Goal: Complete application form: Complete application form

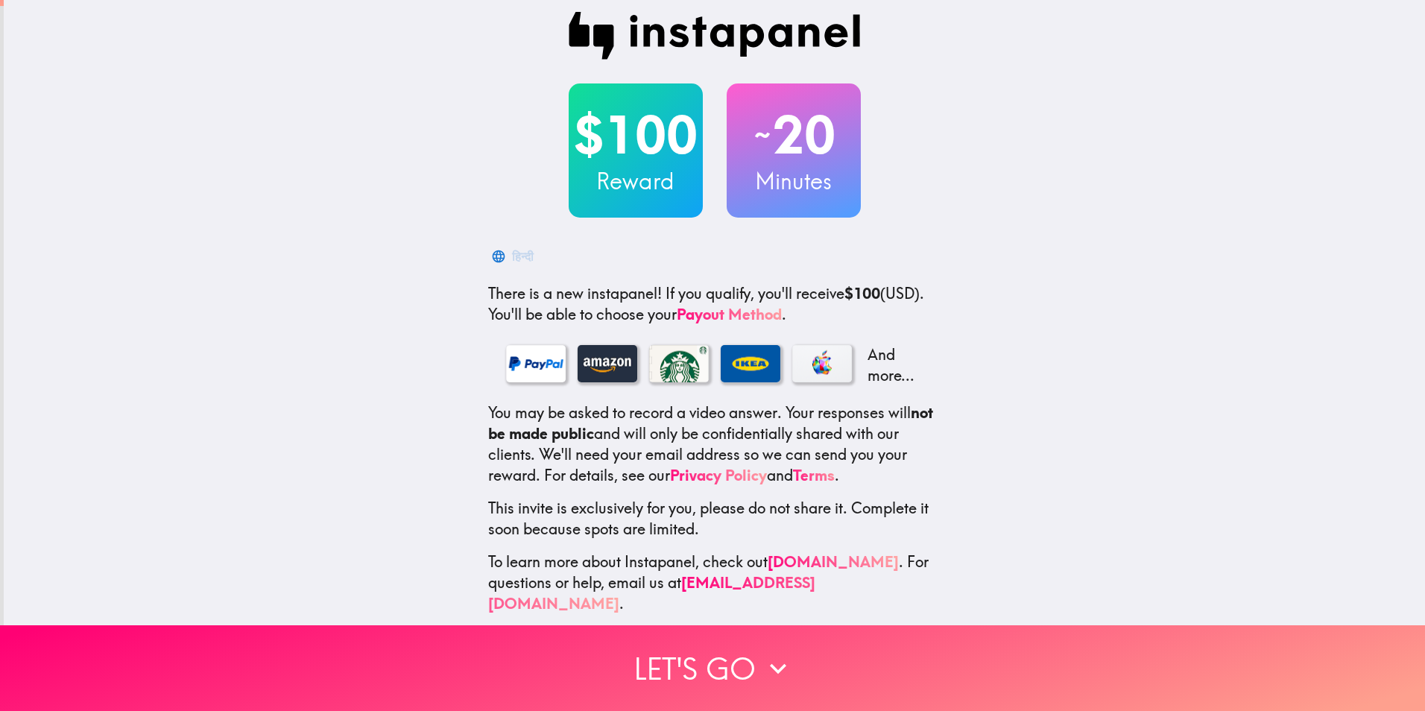
scroll to position [15, 0]
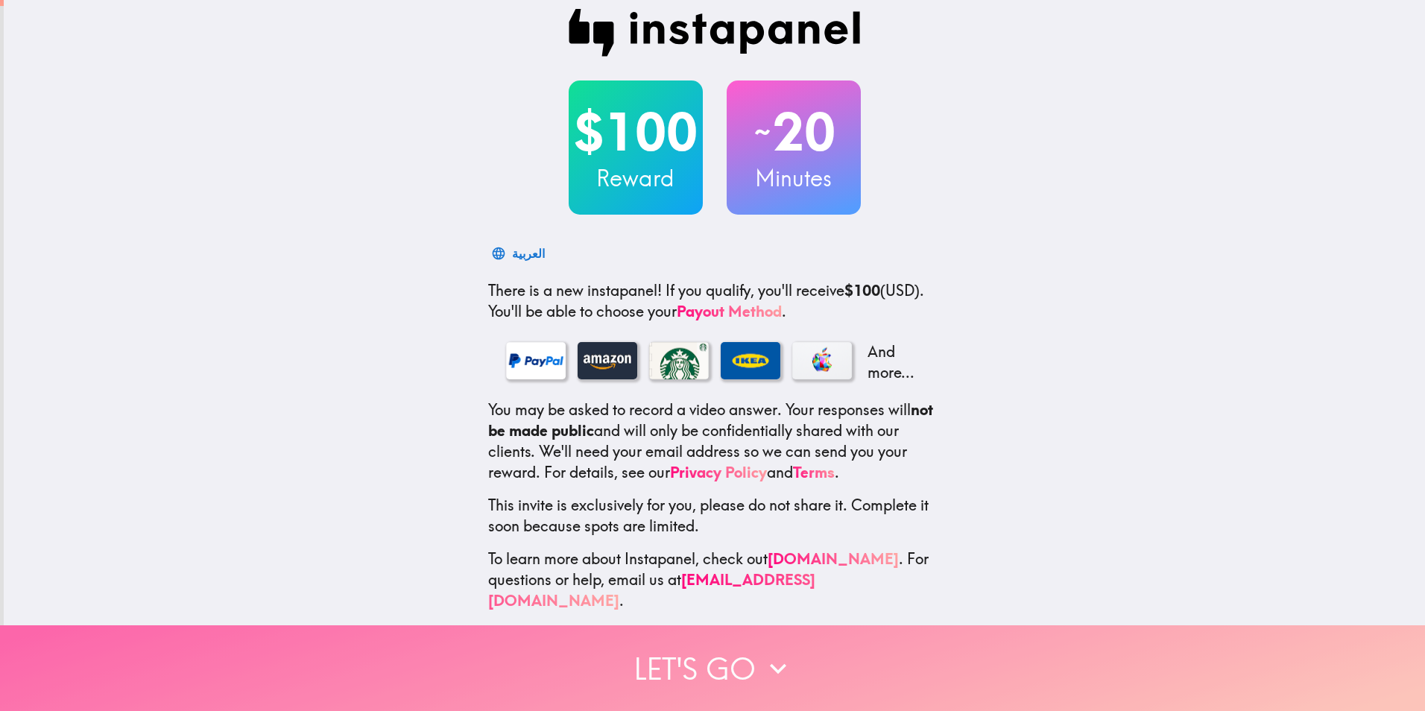
click at [737, 664] on button "Let's go" at bounding box center [712, 668] width 1425 height 86
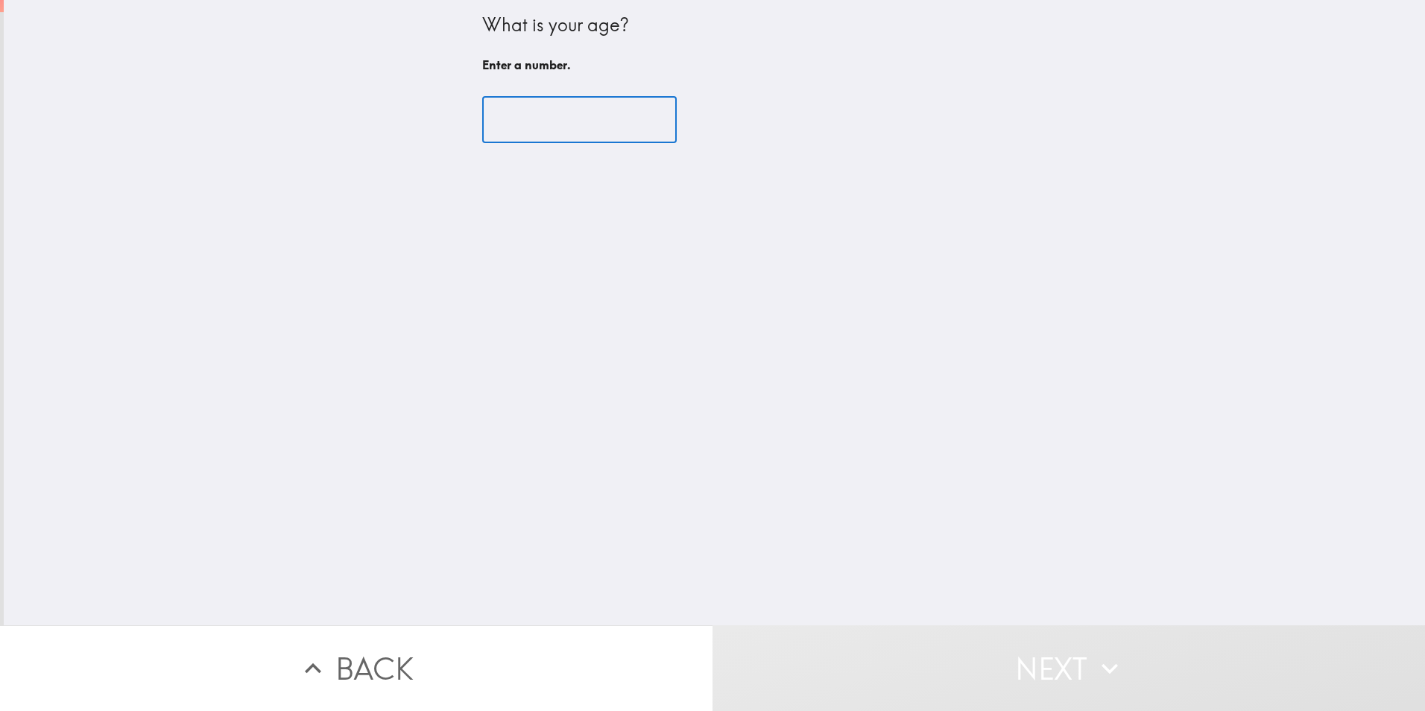
click at [516, 112] on input "number" at bounding box center [579, 120] width 195 height 46
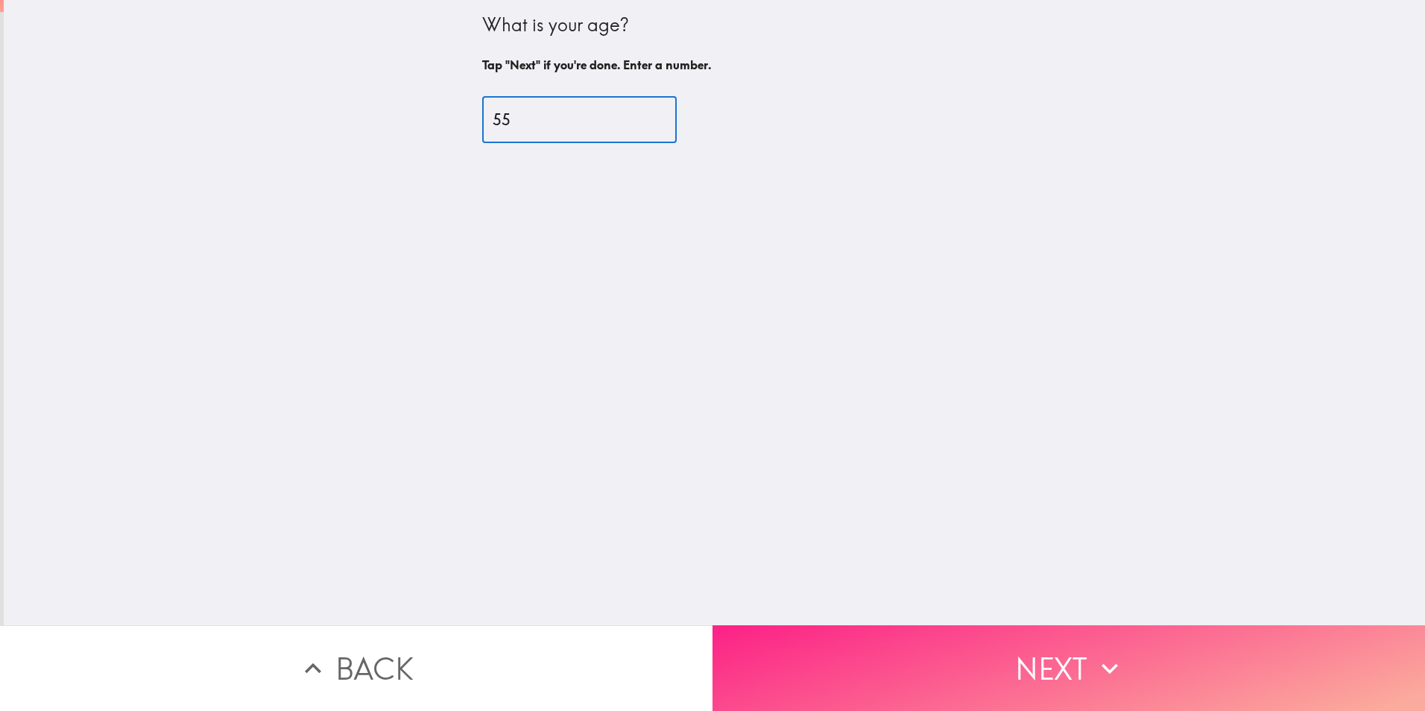
type input "55"
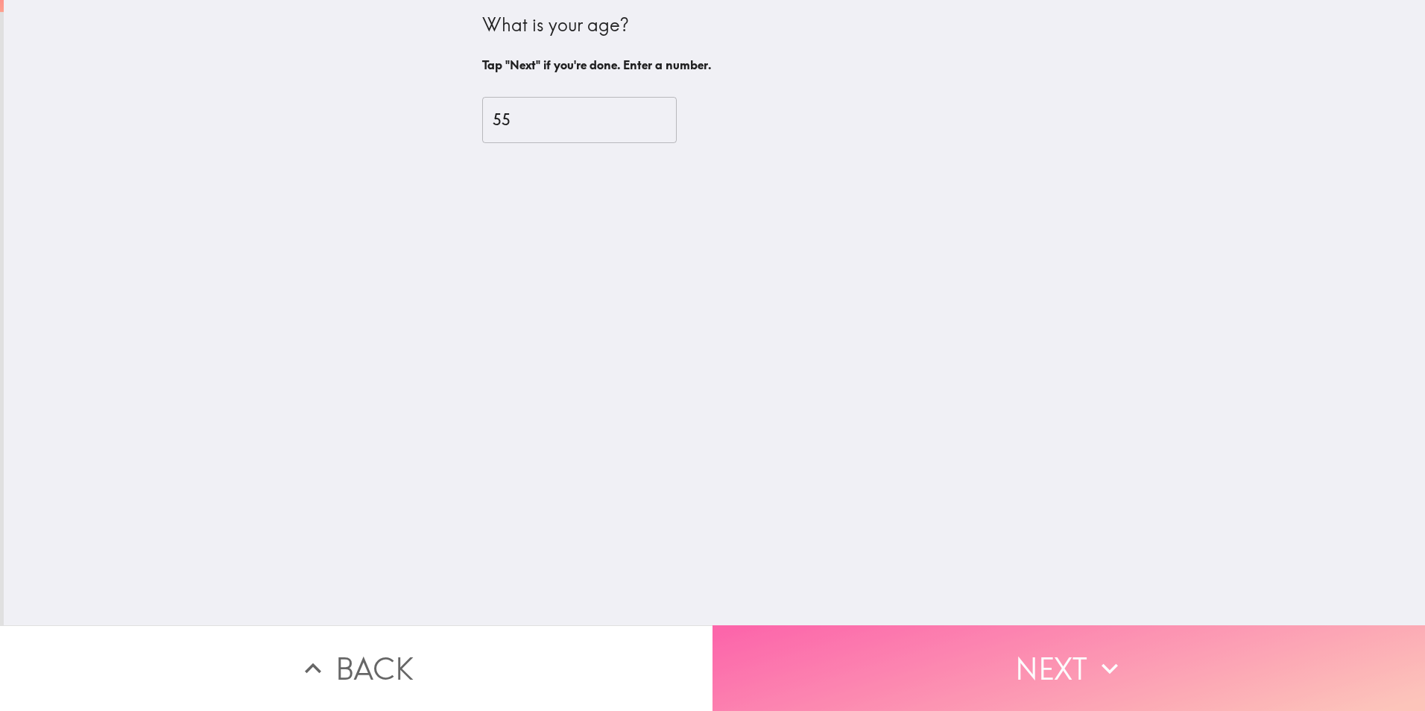
click at [1109, 666] on icon "button" at bounding box center [1110, 668] width 33 height 33
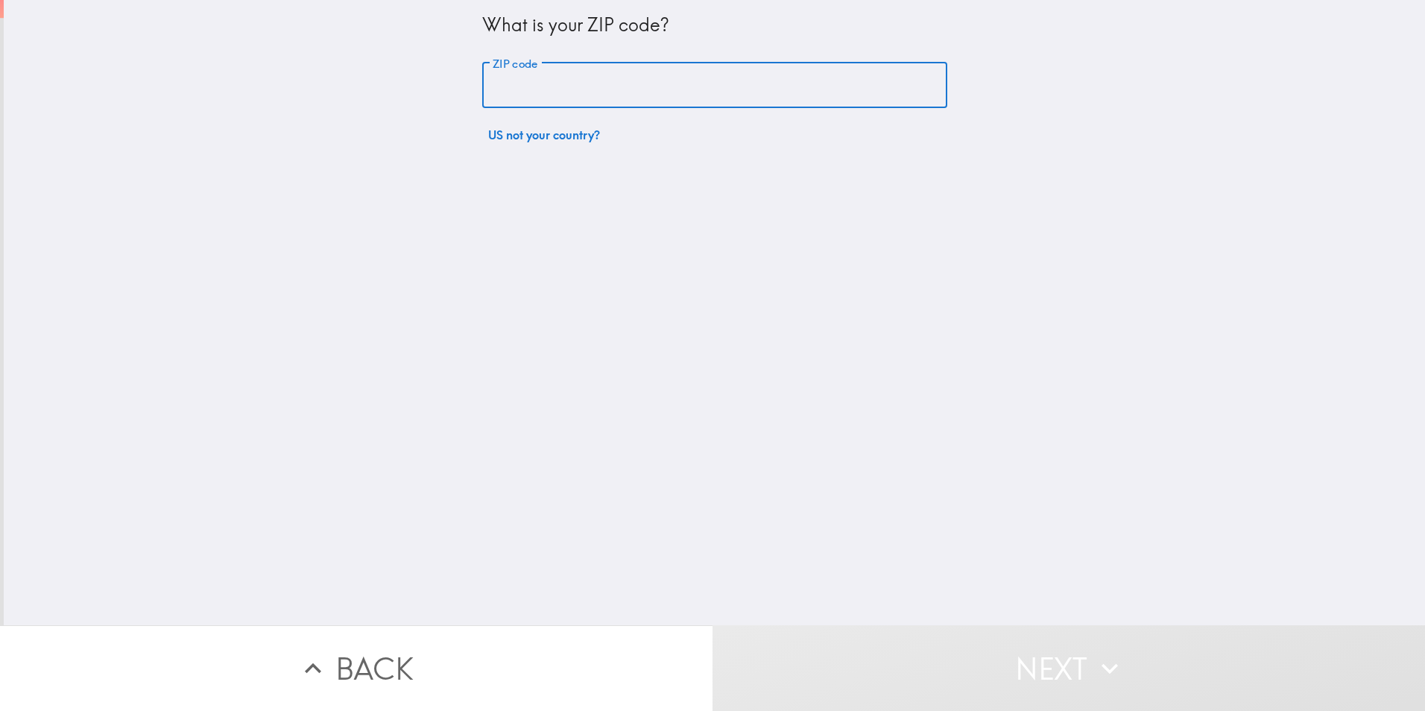
click at [521, 87] on input "ZIP code" at bounding box center [714, 86] width 465 height 46
type input "75074"
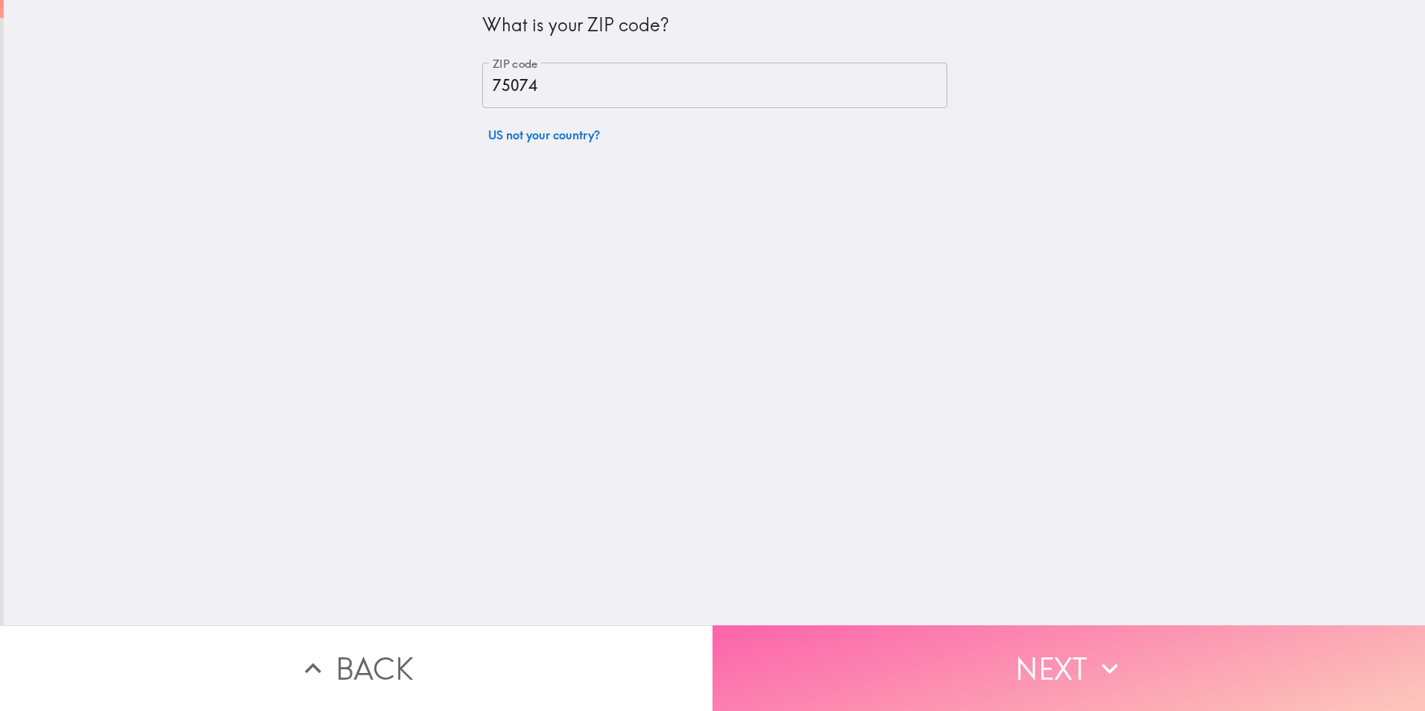
click at [1004, 669] on button "Next" at bounding box center [1069, 668] width 713 height 86
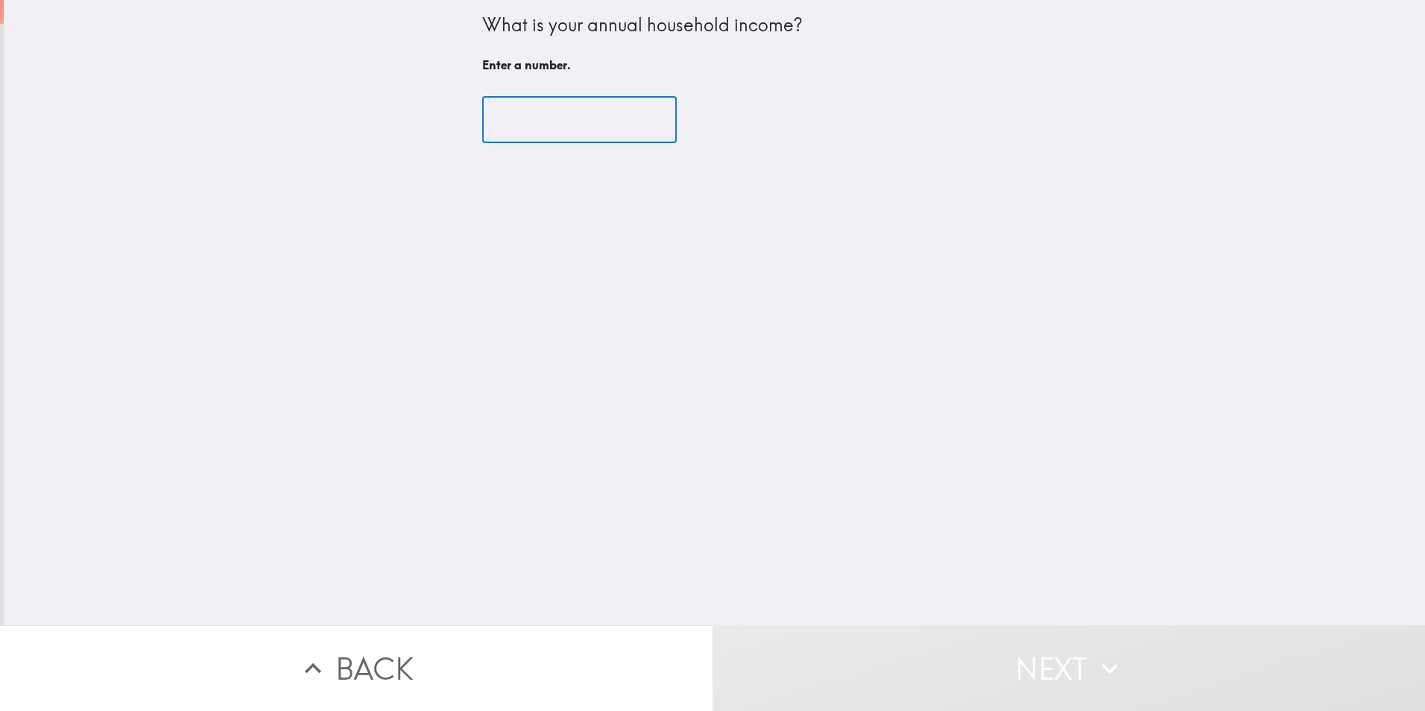
click at [522, 126] on input "number" at bounding box center [579, 120] width 195 height 46
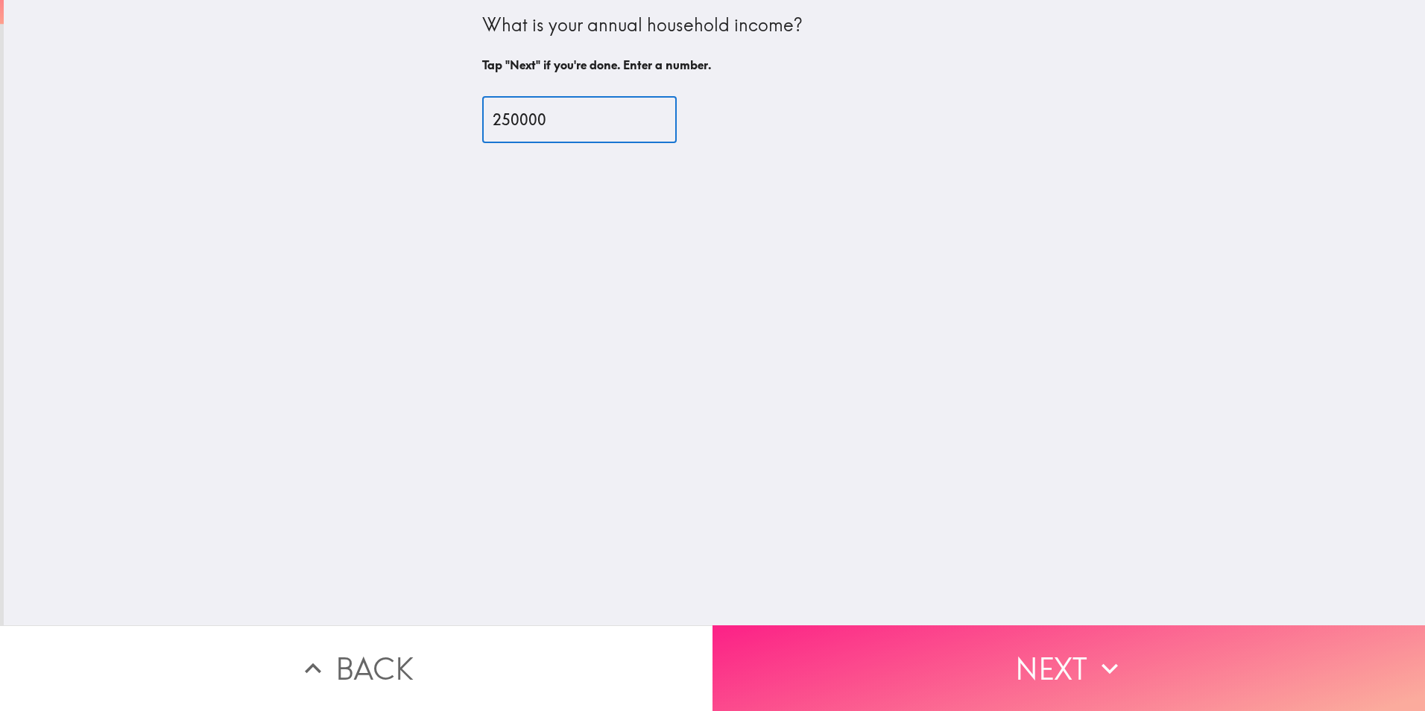
type input "250000"
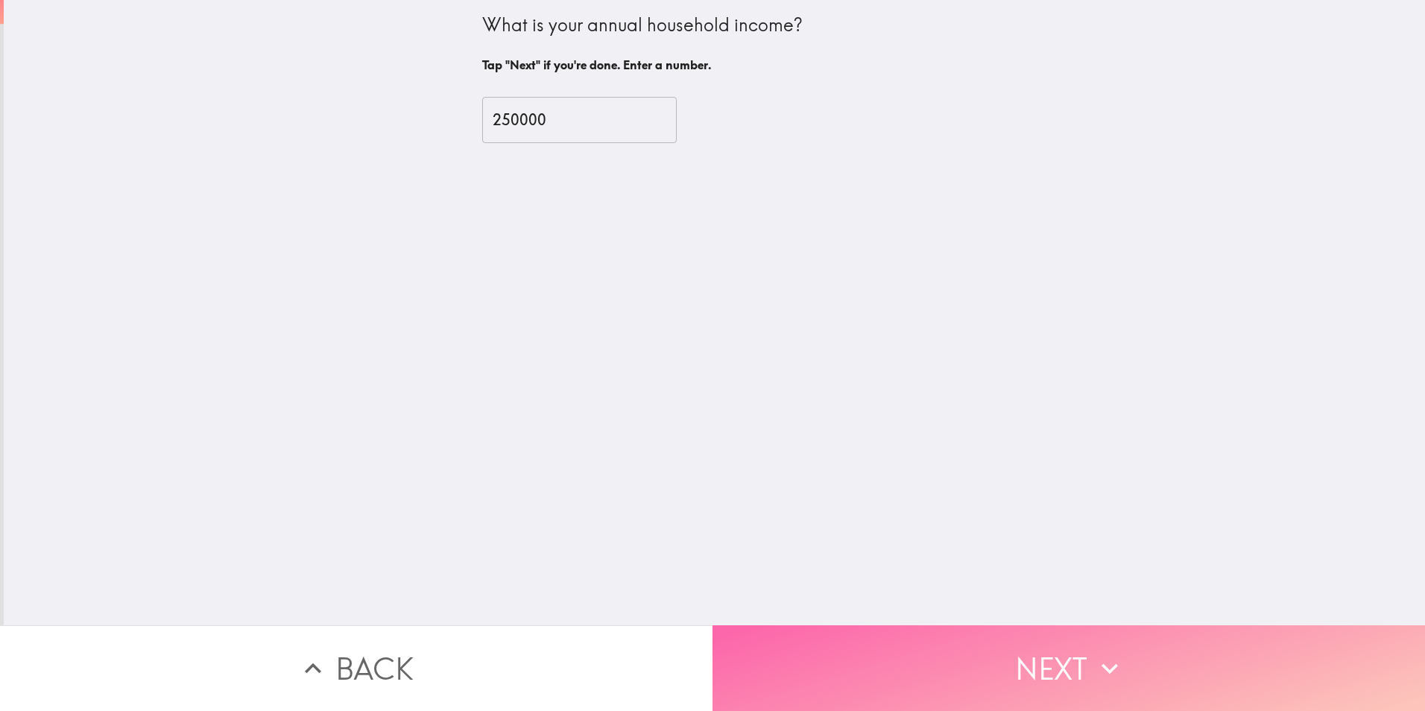
click at [1103, 667] on icon "button" at bounding box center [1110, 668] width 33 height 33
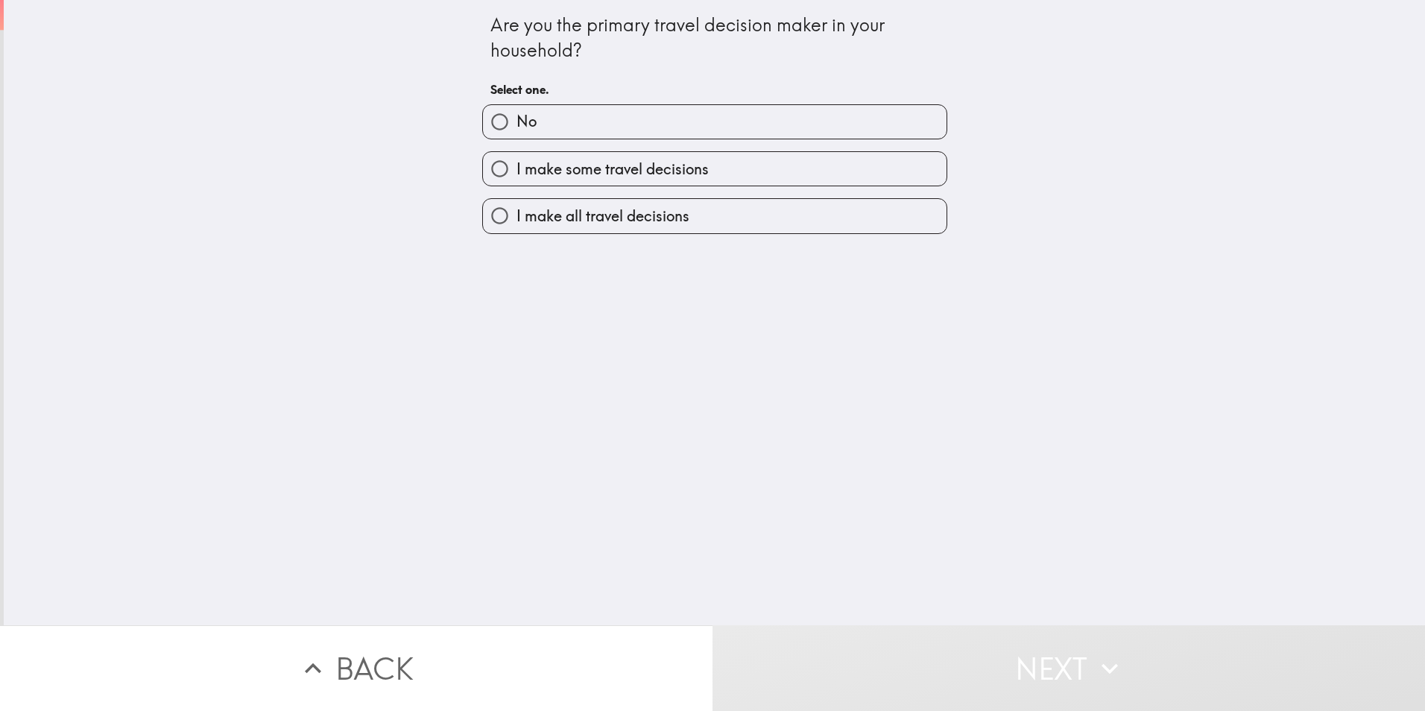
drag, startPoint x: 489, startPoint y: 215, endPoint x: 519, endPoint y: 224, distance: 31.4
click at [488, 215] on input "I make all travel decisions" at bounding box center [500, 216] width 34 height 34
radio input "true"
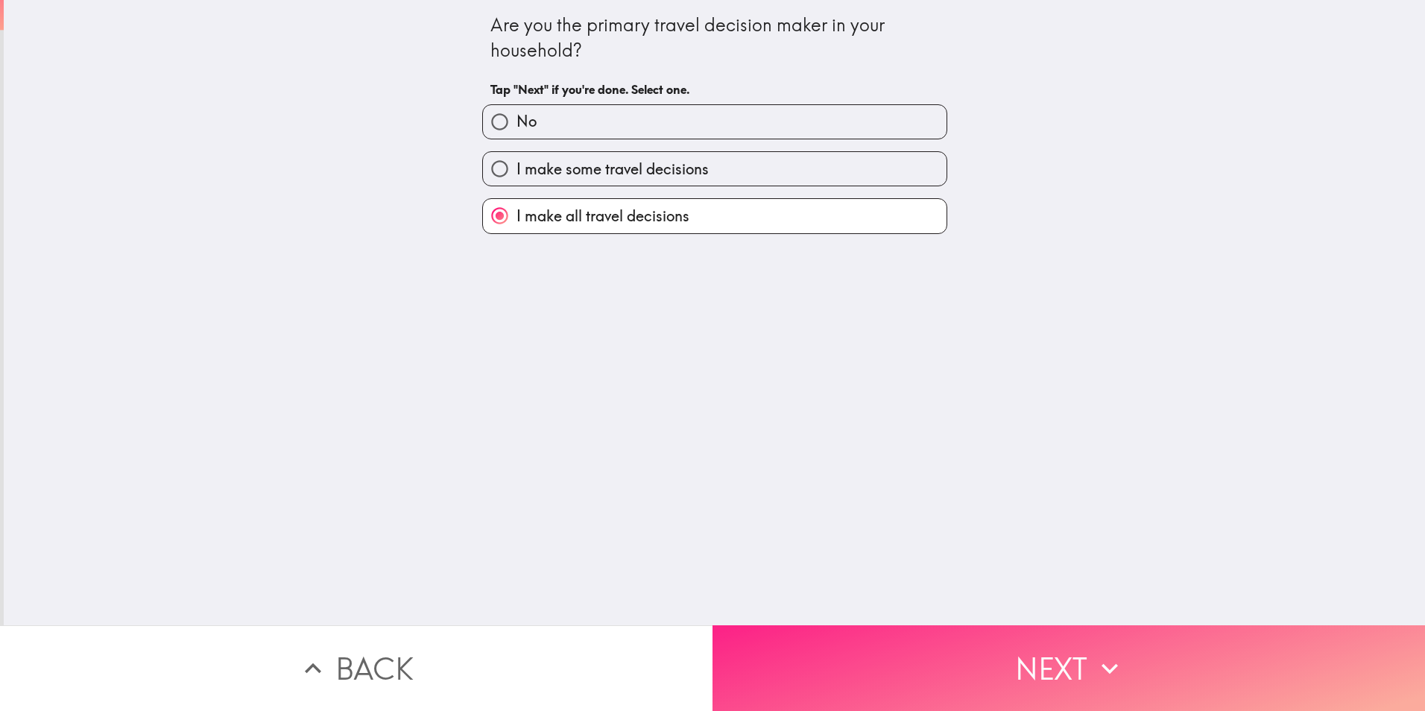
click at [1109, 663] on icon "button" at bounding box center [1110, 668] width 16 height 10
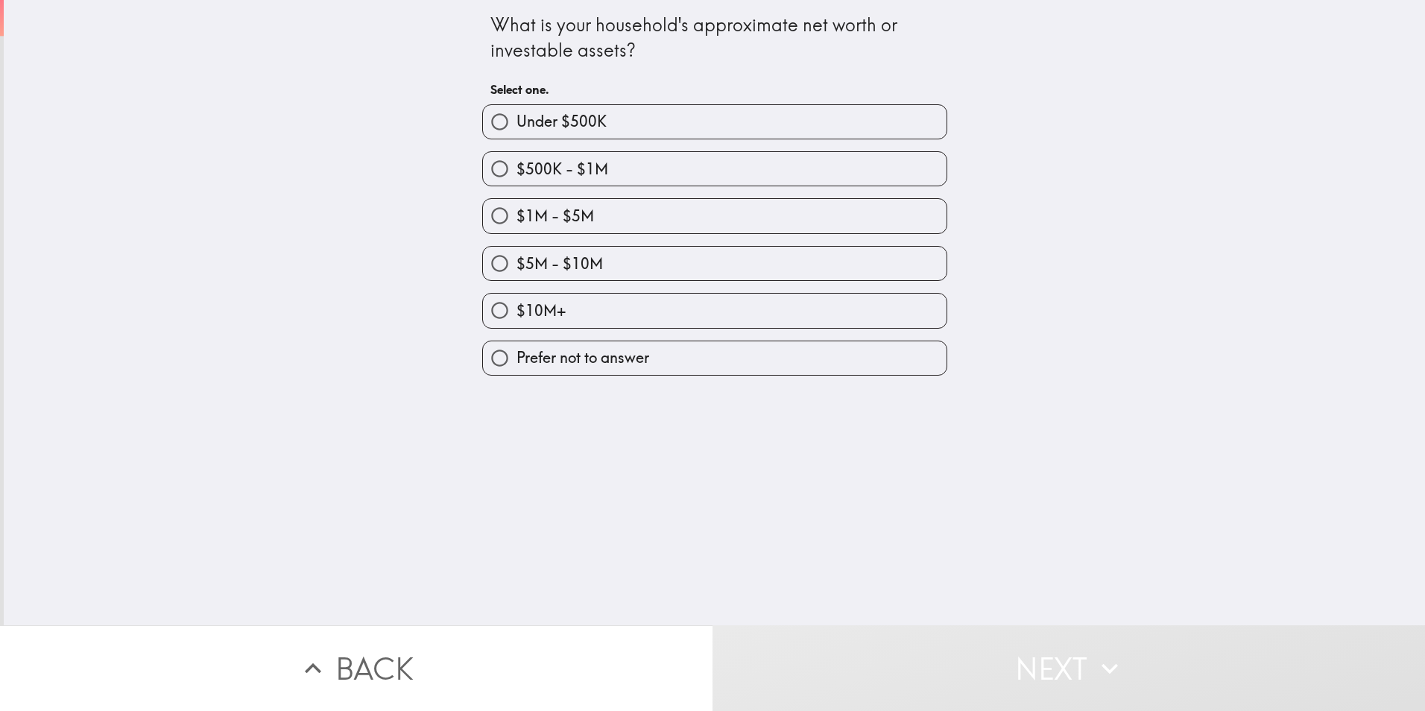
click at [488, 221] on input "$1M - $5M" at bounding box center [500, 216] width 34 height 34
radio input "true"
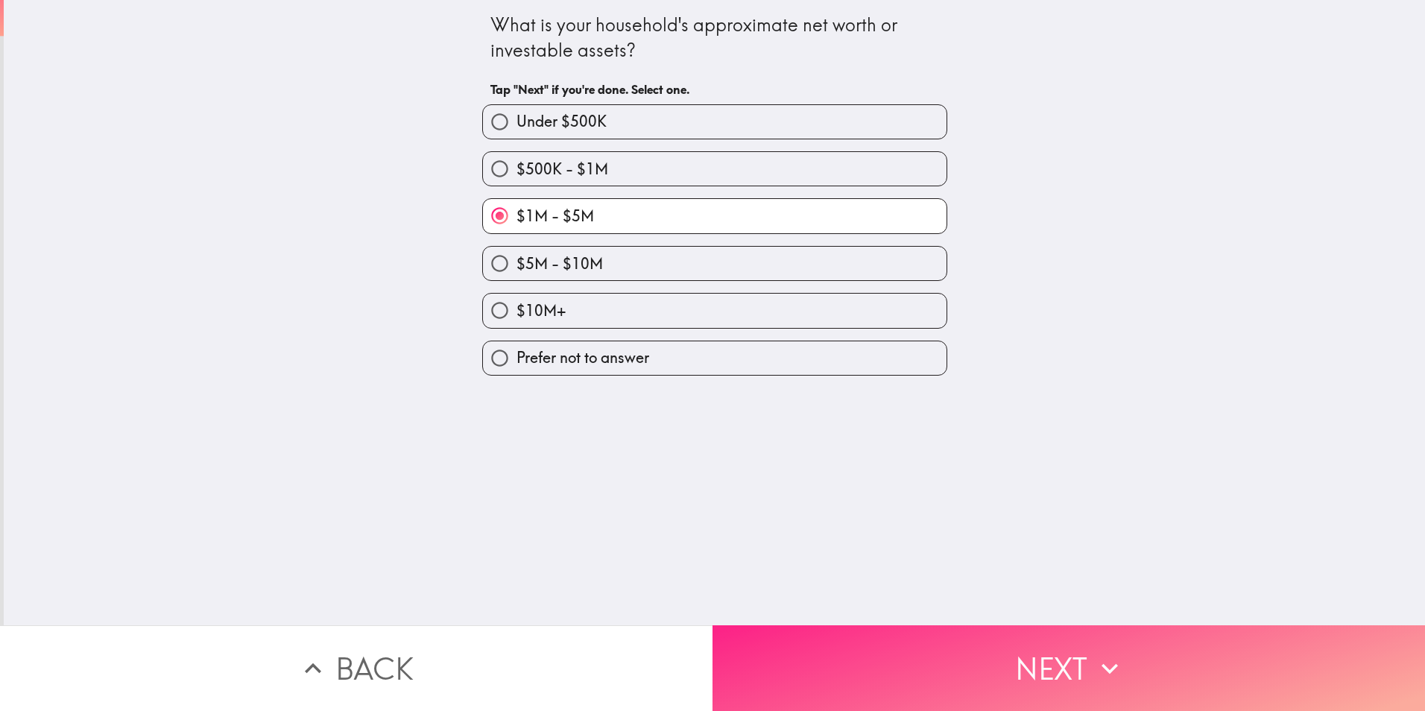
click at [1029, 654] on button "Next" at bounding box center [1069, 668] width 713 height 86
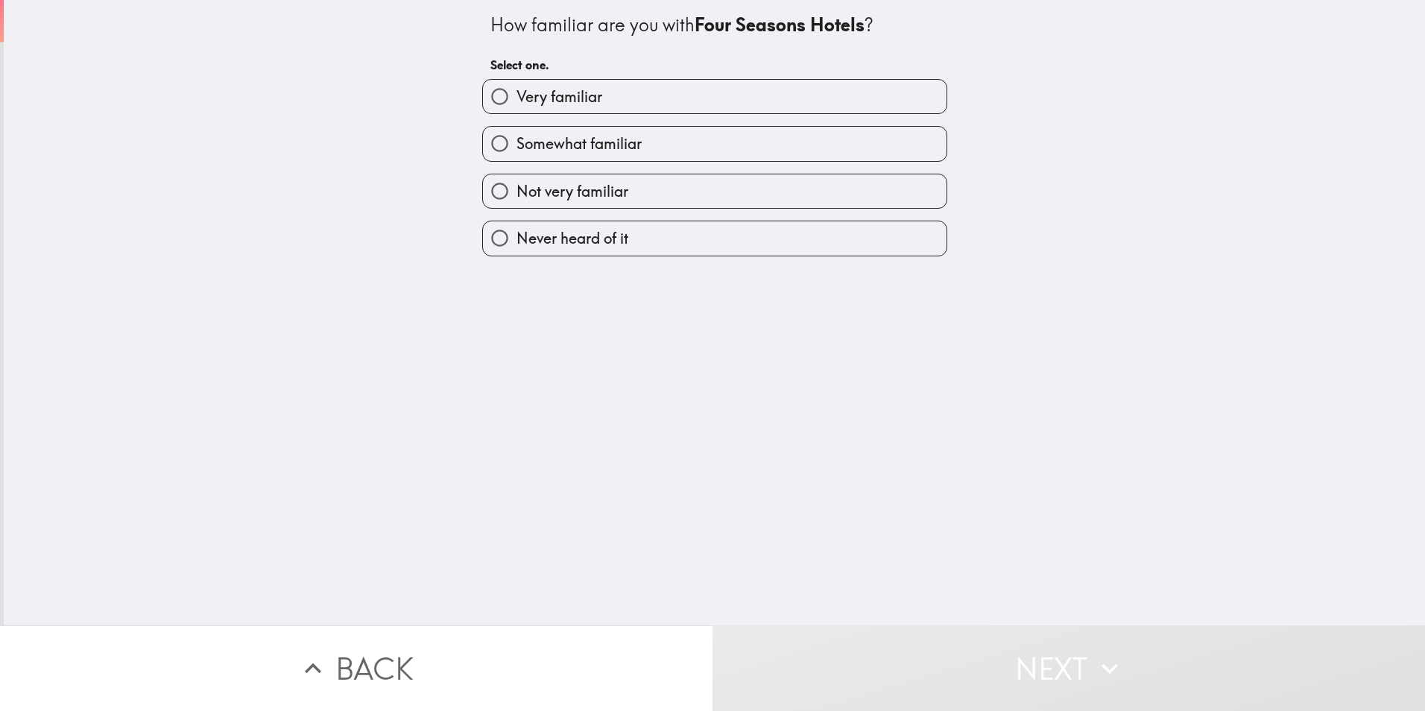
click at [488, 93] on input "Very familiar" at bounding box center [500, 97] width 34 height 34
radio input "true"
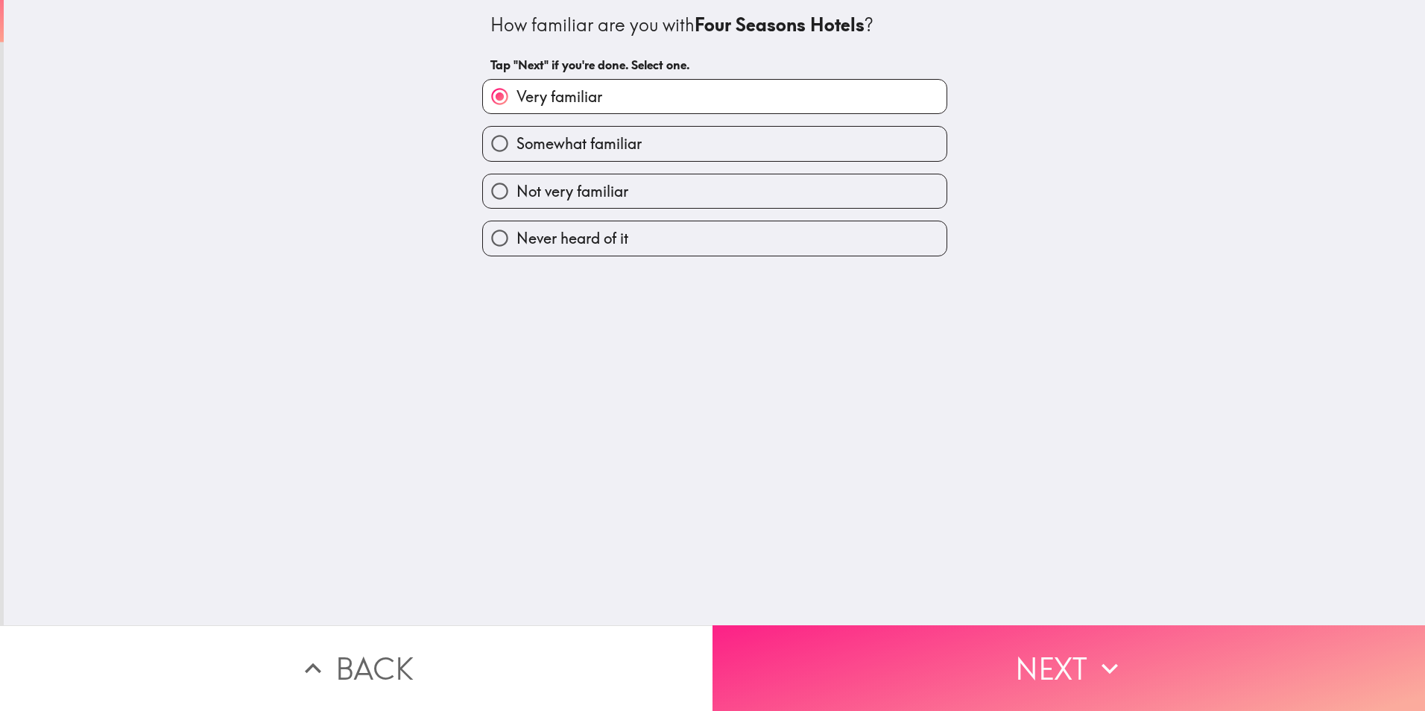
click at [1029, 643] on button "Next" at bounding box center [1069, 668] width 713 height 86
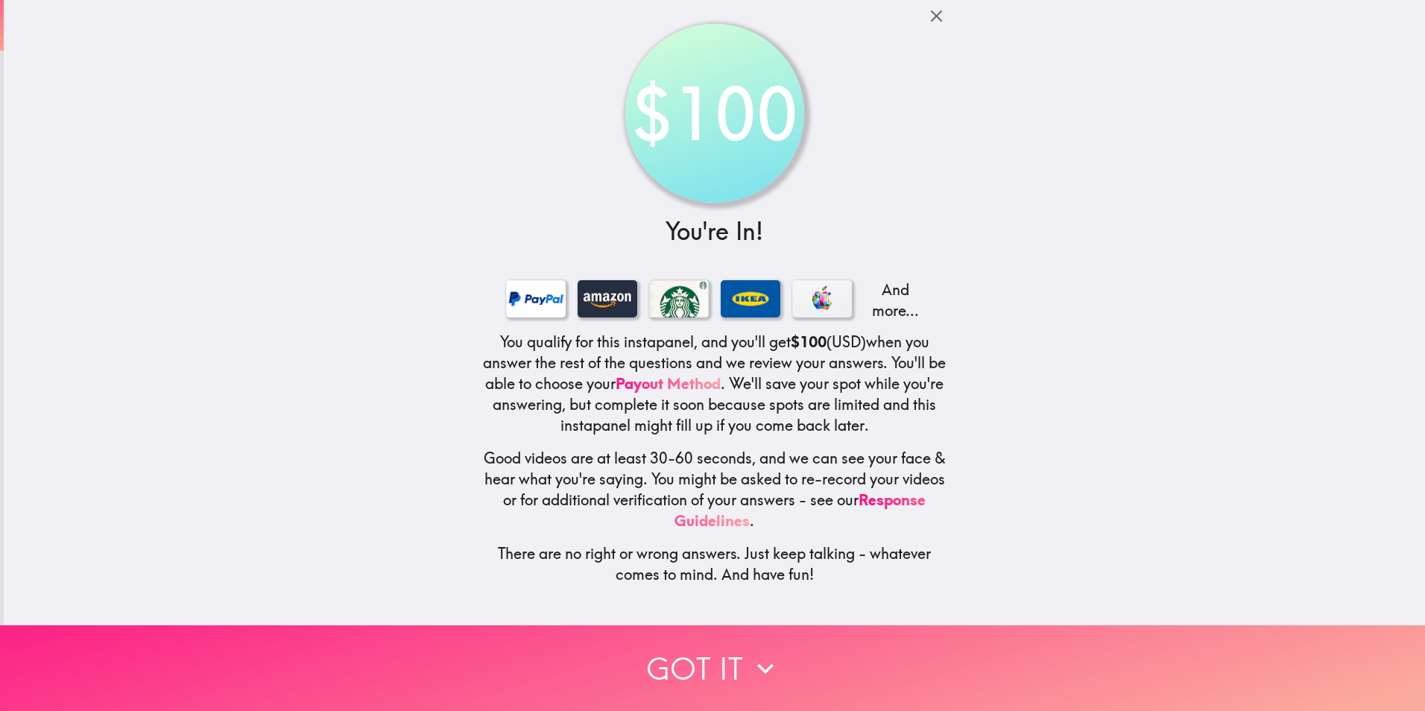
click at [685, 656] on button "Got it" at bounding box center [712, 668] width 1425 height 86
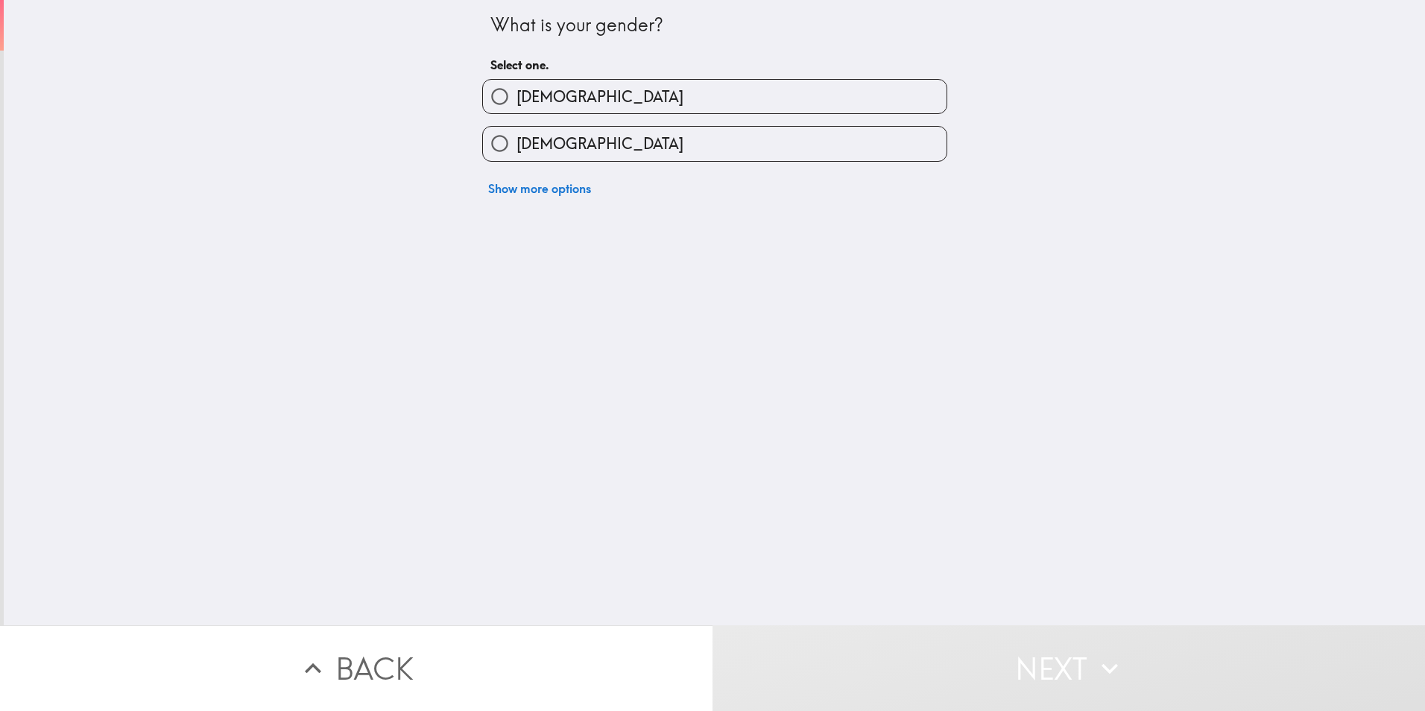
click at [489, 90] on input "[DEMOGRAPHIC_DATA]" at bounding box center [500, 97] width 34 height 34
radio input "true"
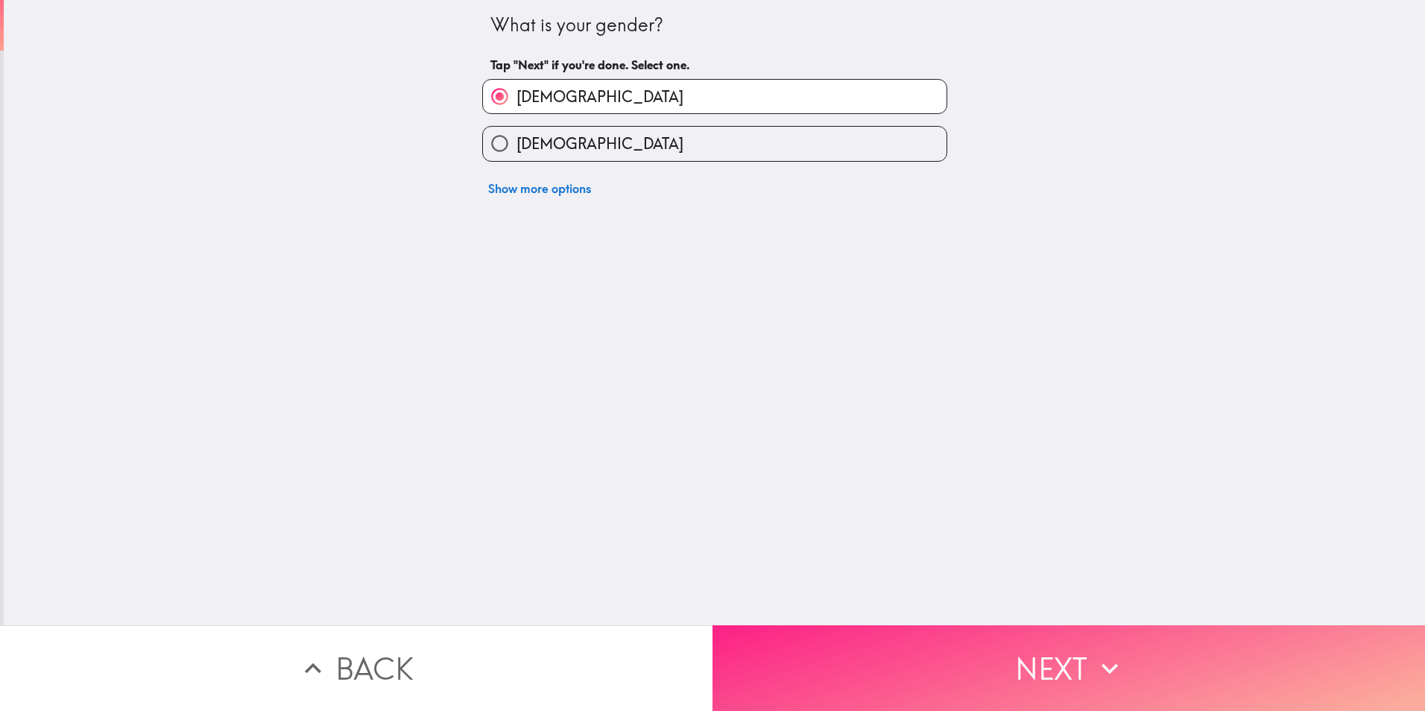
click at [997, 665] on button "Next" at bounding box center [1069, 668] width 713 height 86
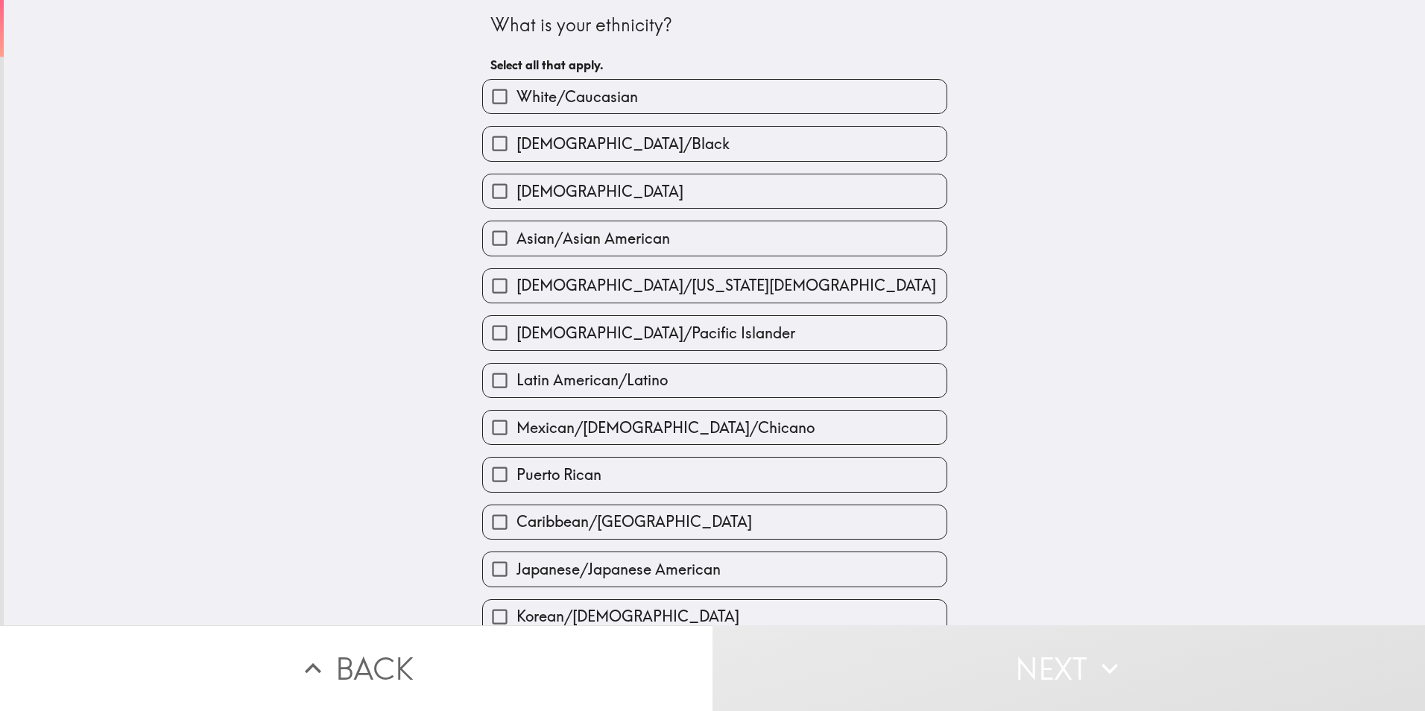
drag, startPoint x: 491, startPoint y: 238, endPoint x: 499, endPoint y: 248, distance: 13.3
click at [491, 239] on input "Asian/Asian American" at bounding box center [500, 238] width 34 height 34
checkbox input "true"
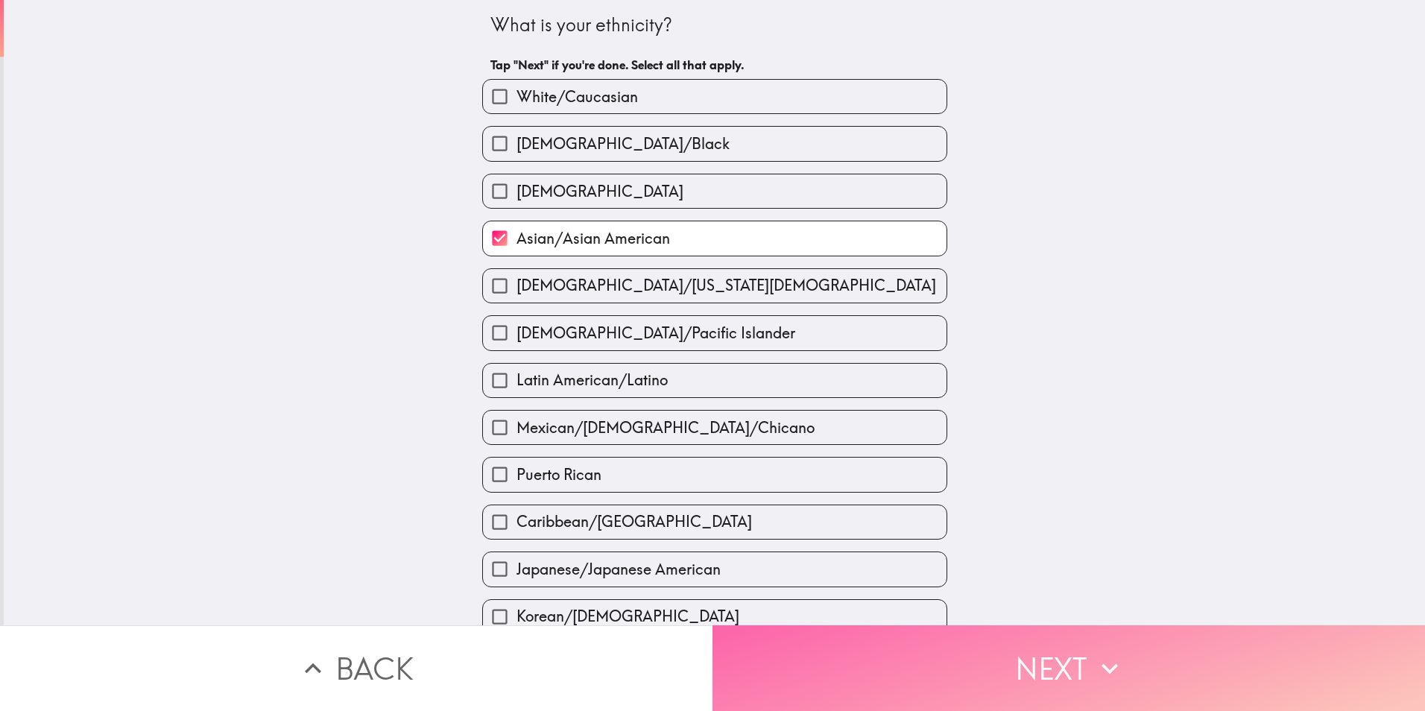
click at [1035, 651] on button "Next" at bounding box center [1069, 668] width 713 height 86
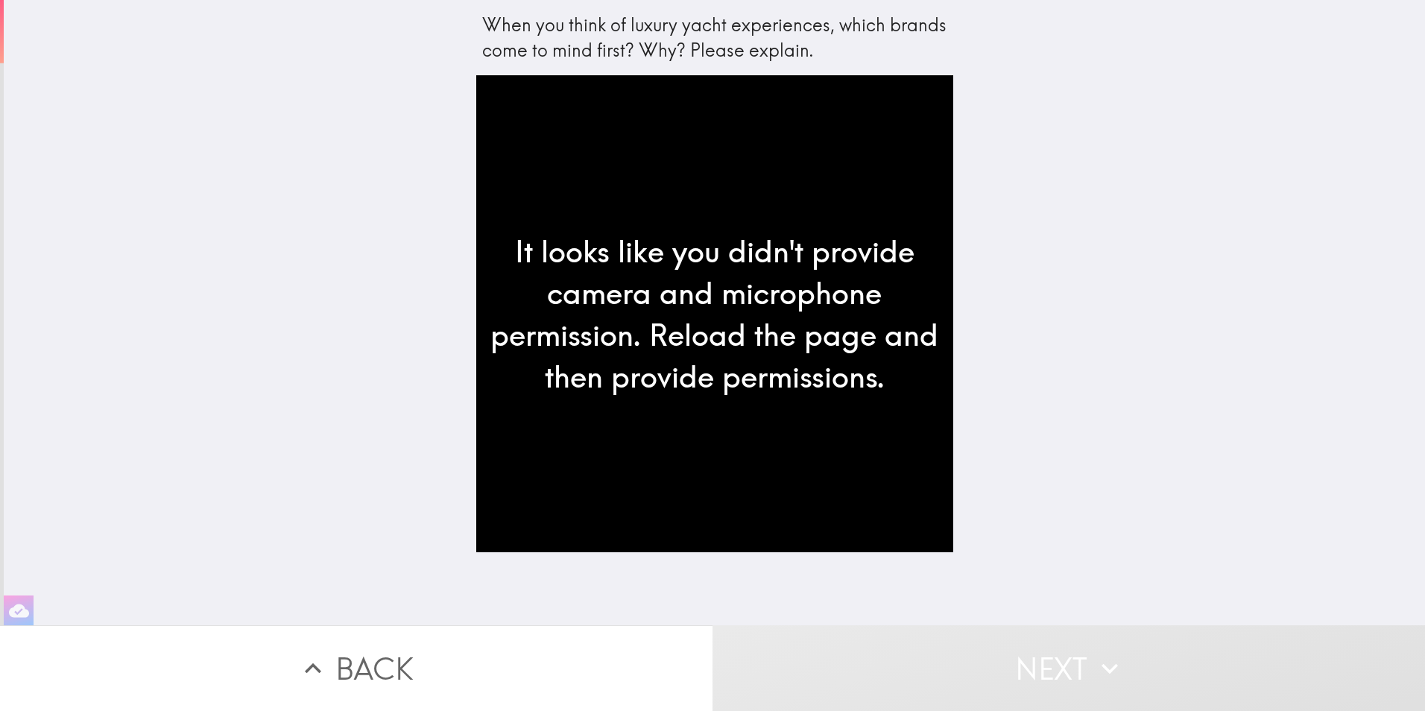
click at [680, 367] on div "It looks like you didn't provide camera and microphone permission. Reload the p…" at bounding box center [714, 313] width 477 height 477
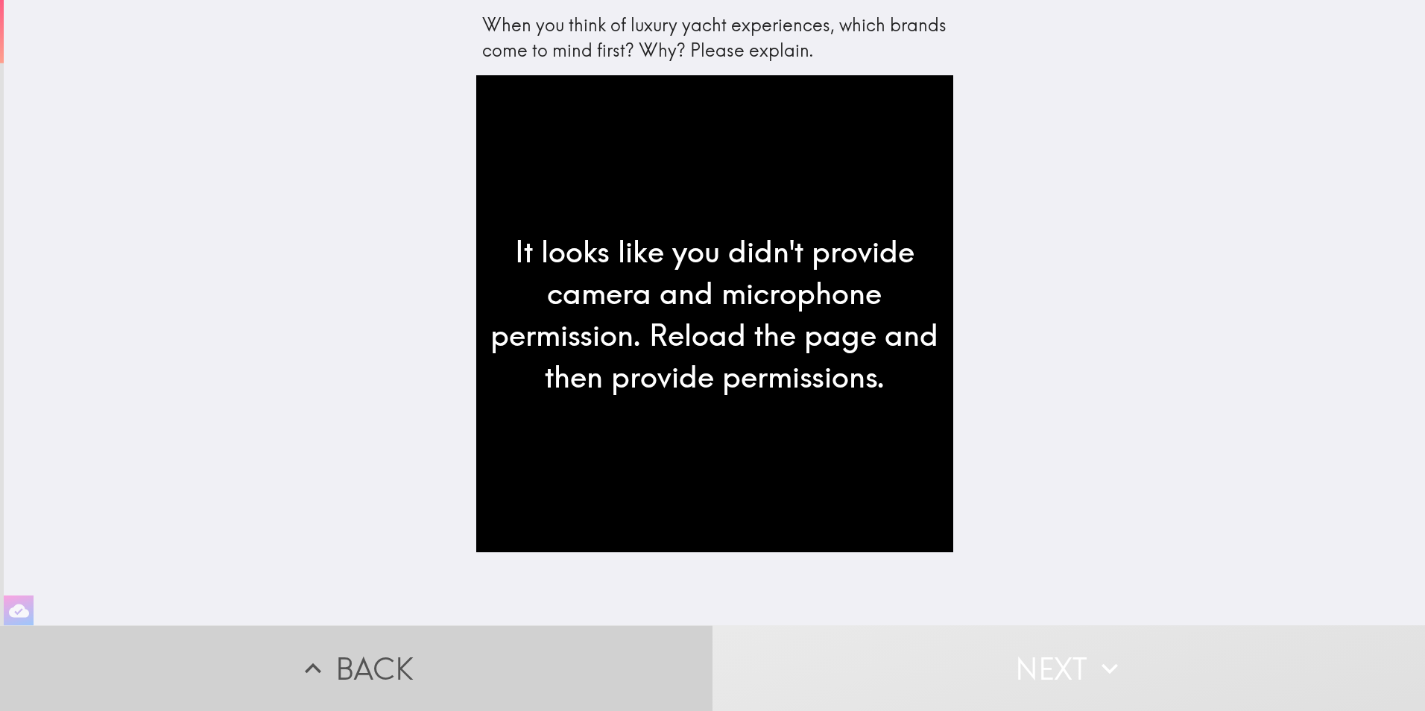
click at [391, 659] on button "Back" at bounding box center [356, 668] width 713 height 86
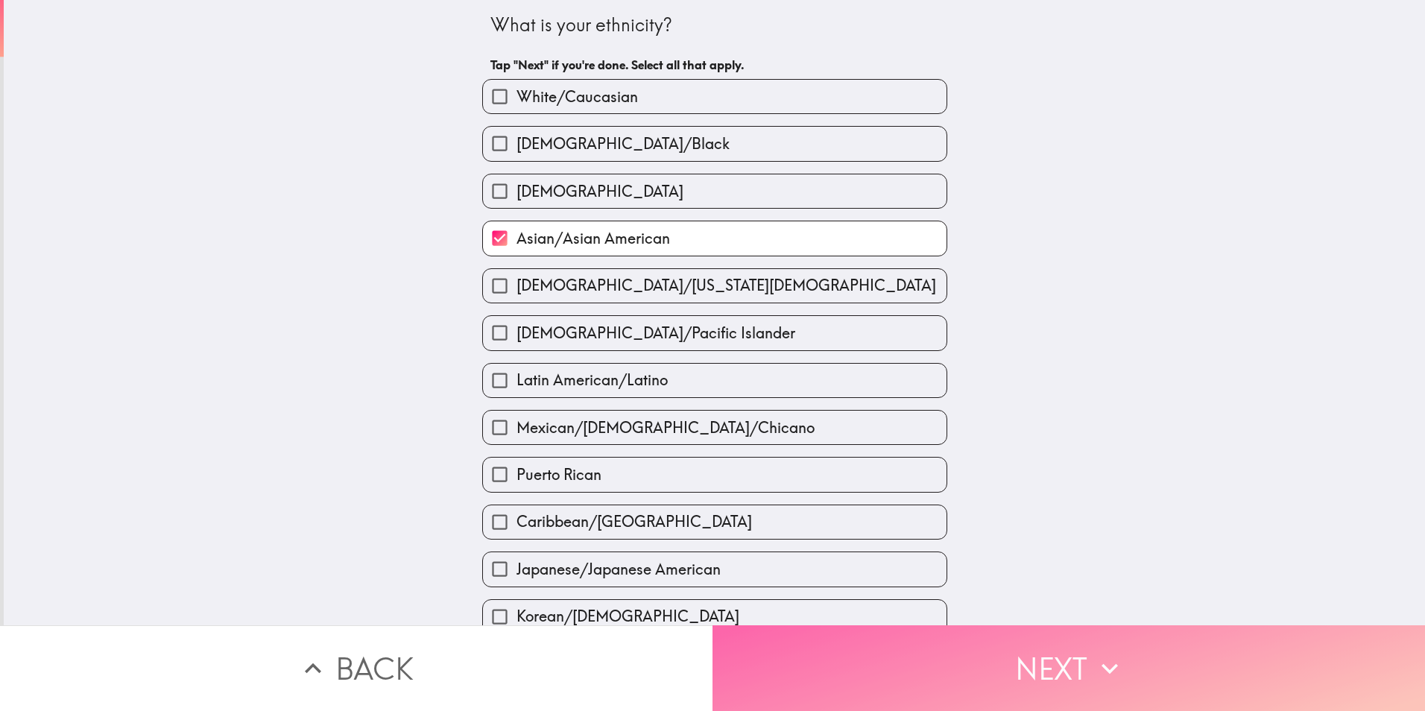
click at [962, 653] on button "Next" at bounding box center [1069, 668] width 713 height 86
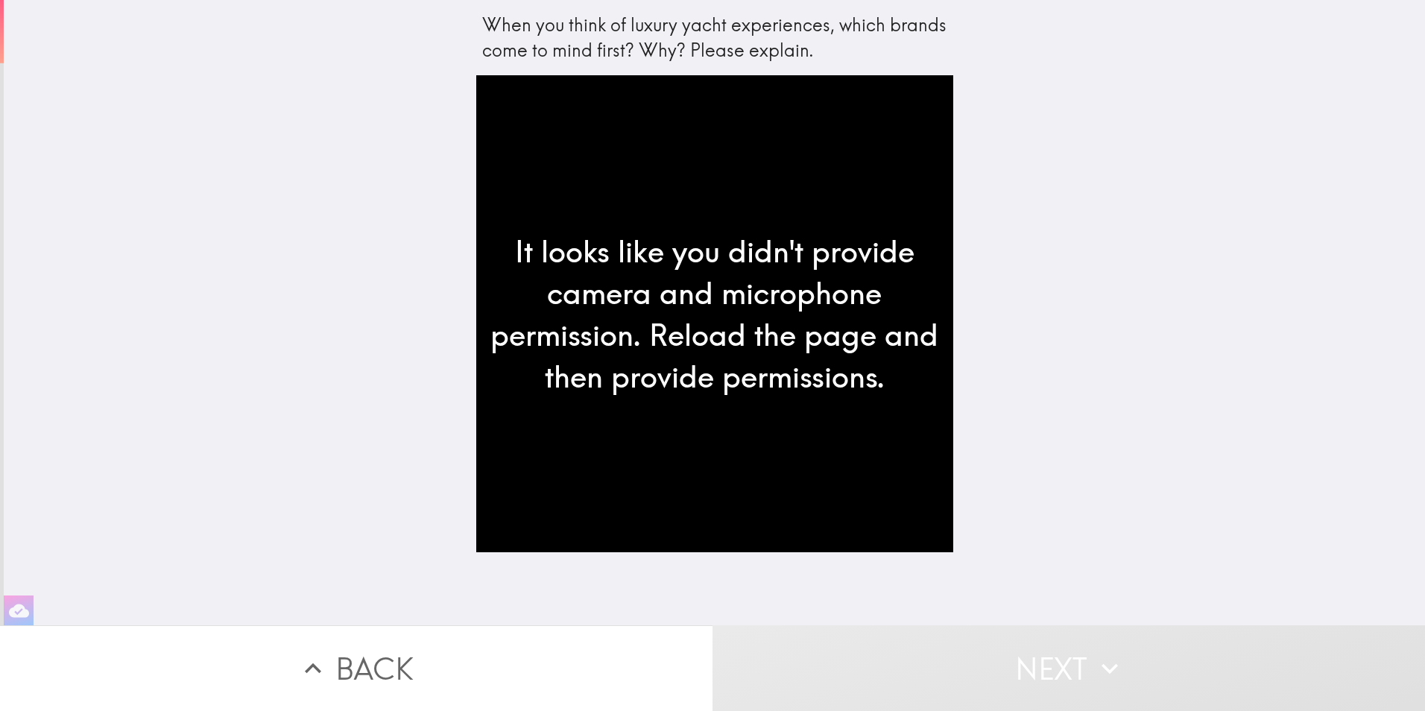
click at [727, 337] on div "It looks like you didn't provide camera and microphone permission. Reload the p…" at bounding box center [714, 313] width 477 height 477
click at [371, 662] on button "Back" at bounding box center [356, 668] width 713 height 86
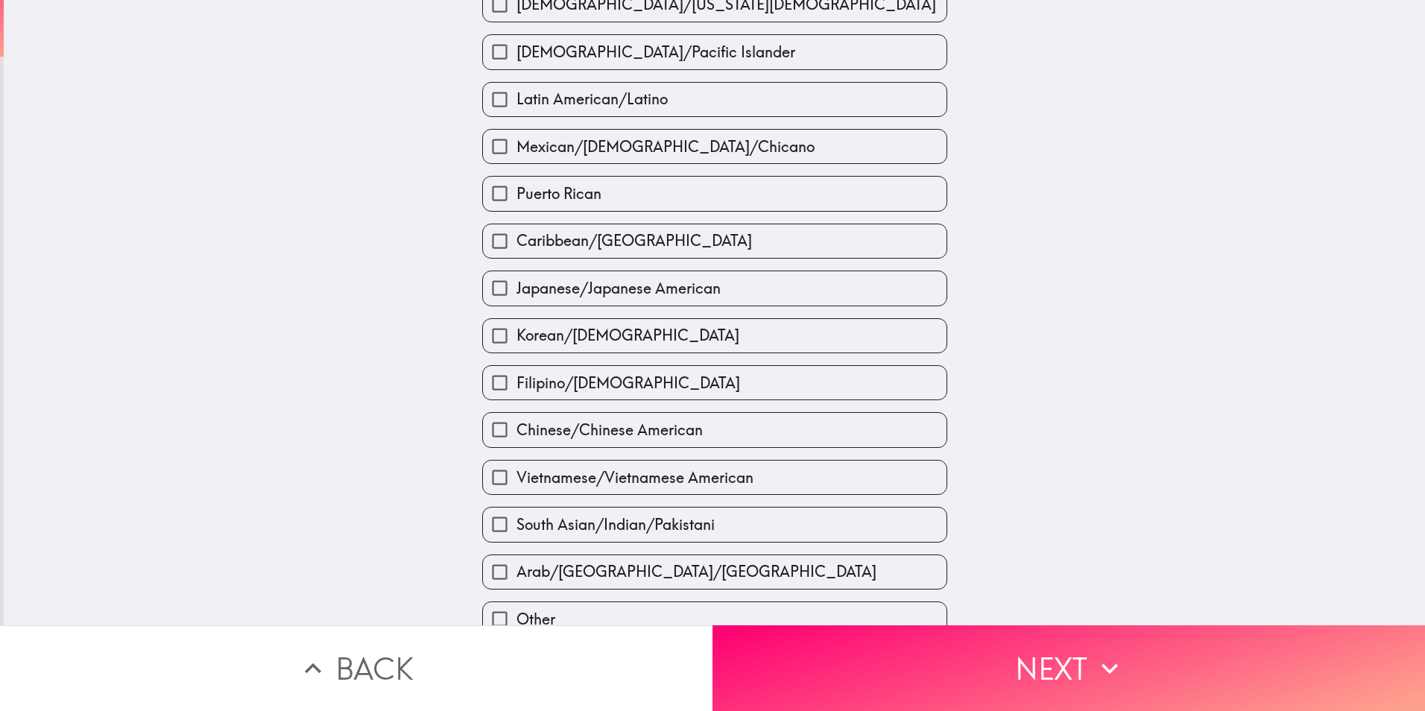
scroll to position [351, 0]
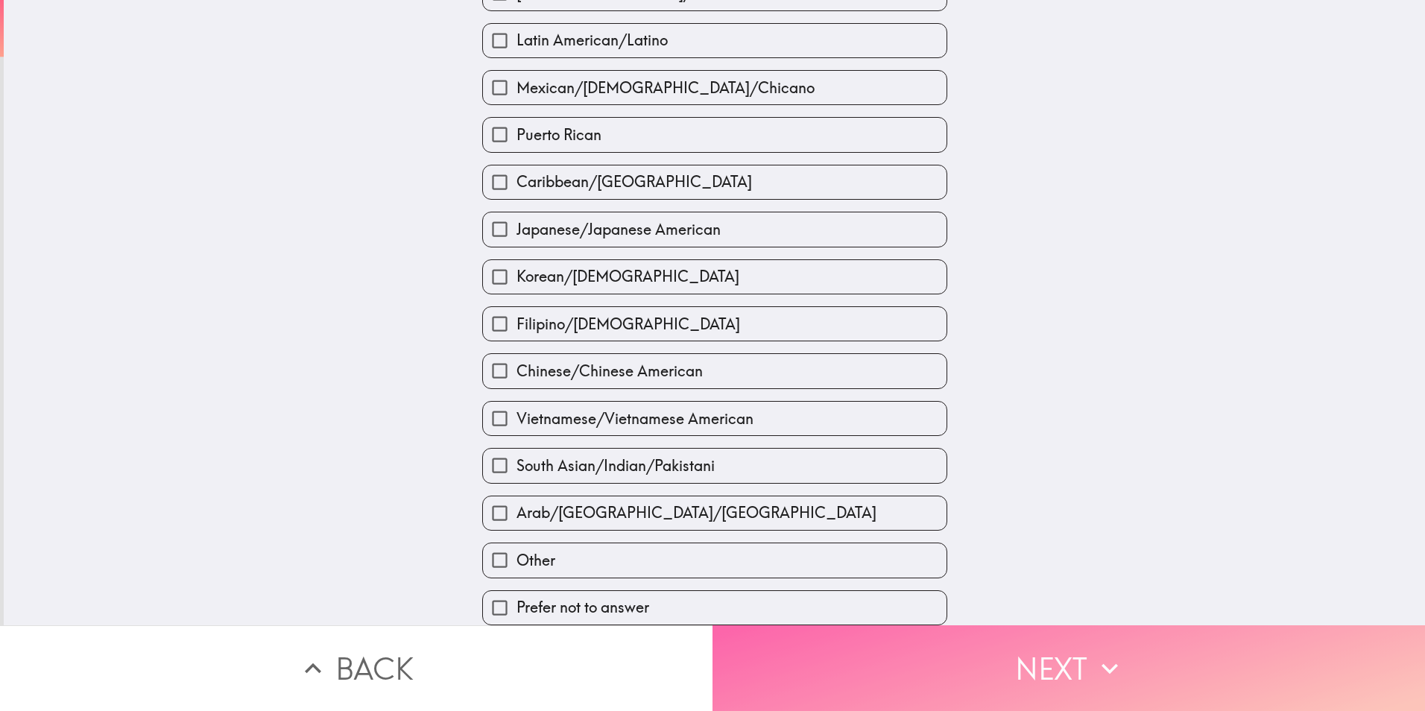
click at [1143, 658] on button "Next" at bounding box center [1069, 668] width 713 height 86
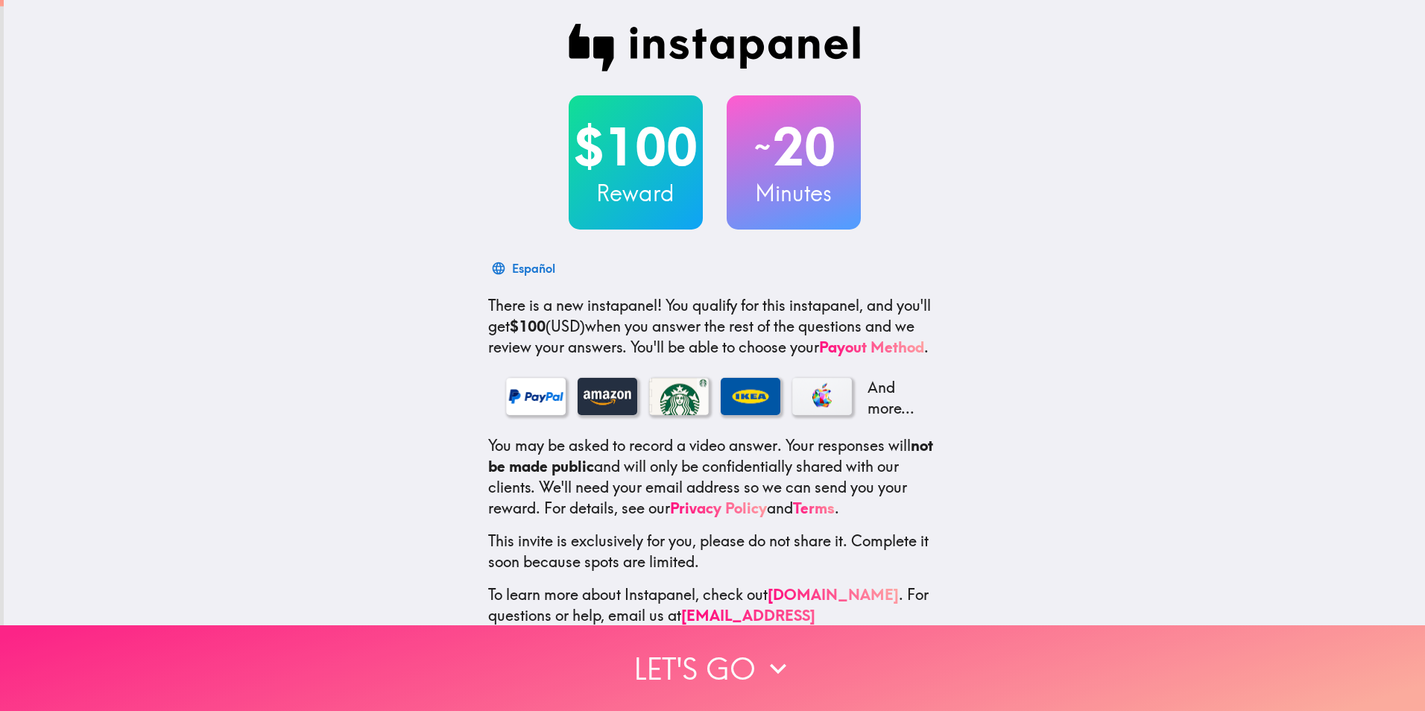
click at [724, 655] on button "Let's go" at bounding box center [712, 668] width 1425 height 86
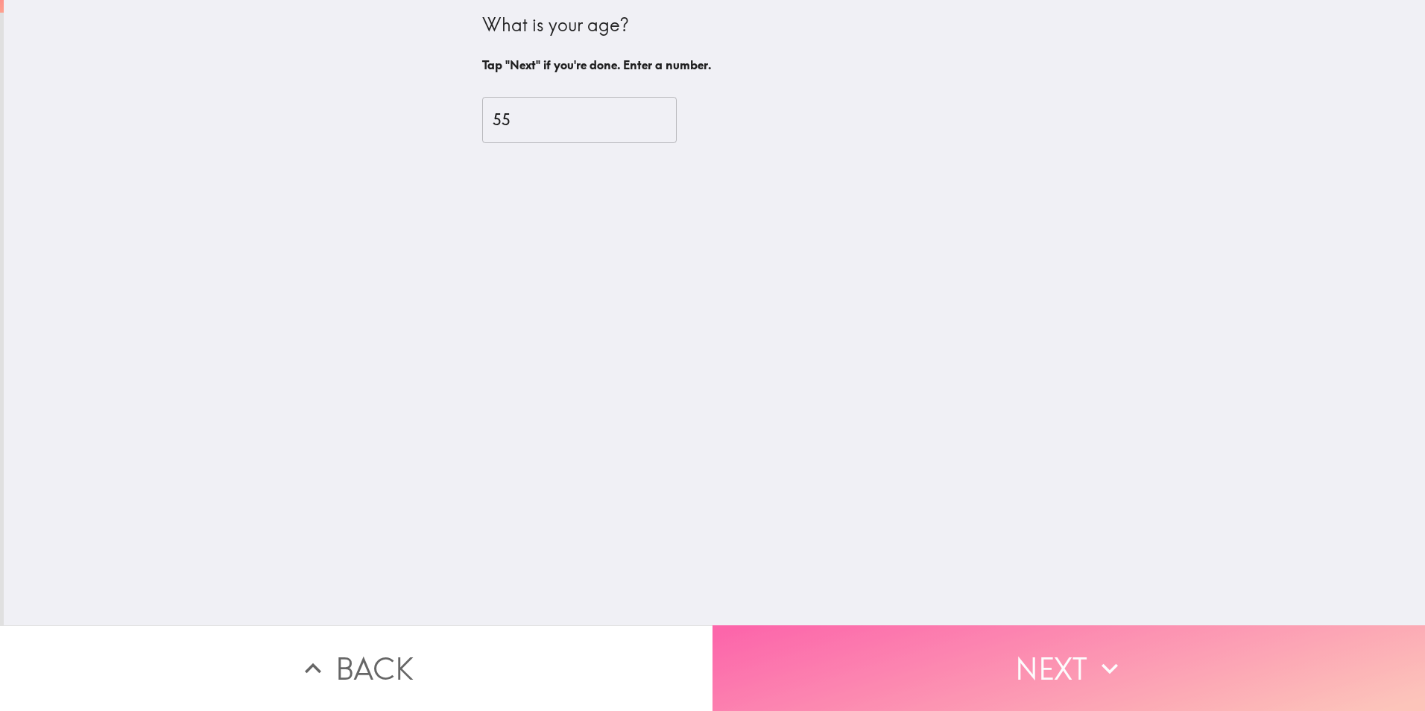
click at [971, 645] on button "Next" at bounding box center [1069, 668] width 713 height 86
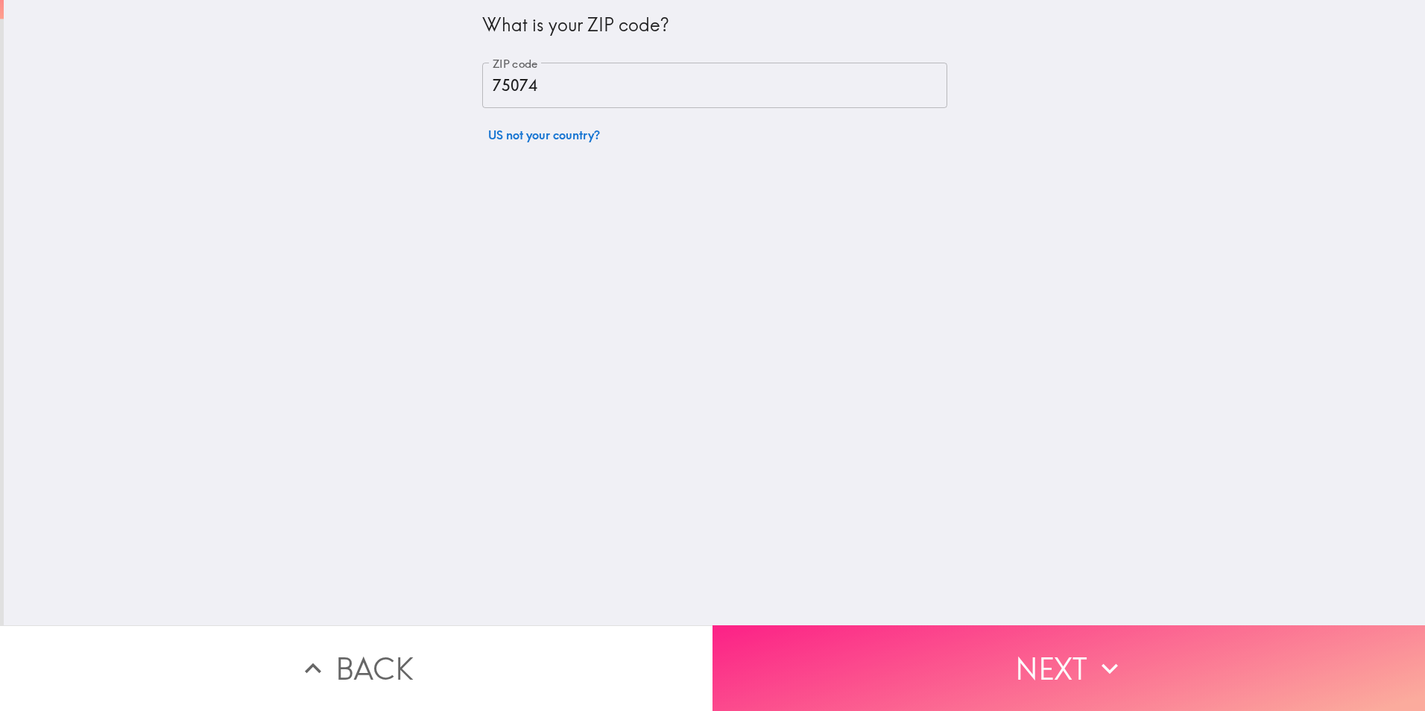
click at [971, 658] on button "Next" at bounding box center [1069, 668] width 713 height 86
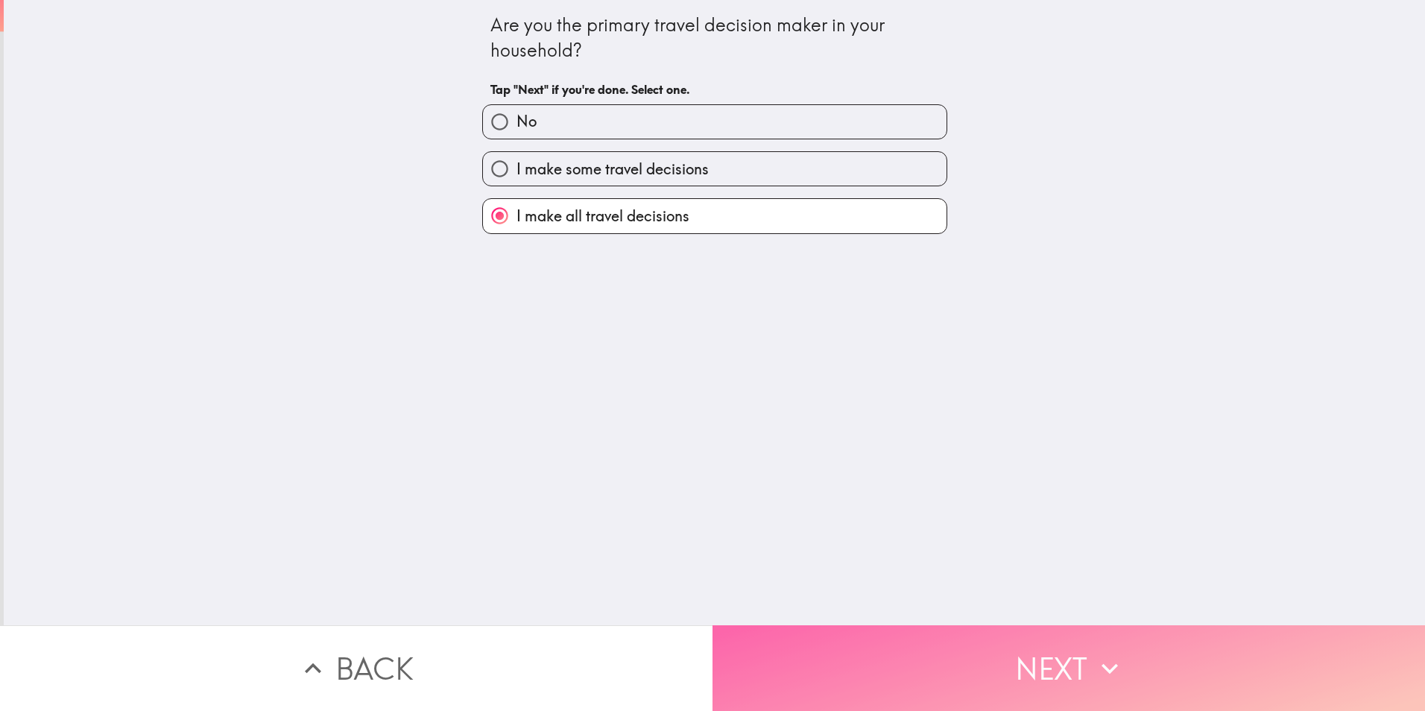
click at [971, 658] on button "Next" at bounding box center [1069, 668] width 713 height 86
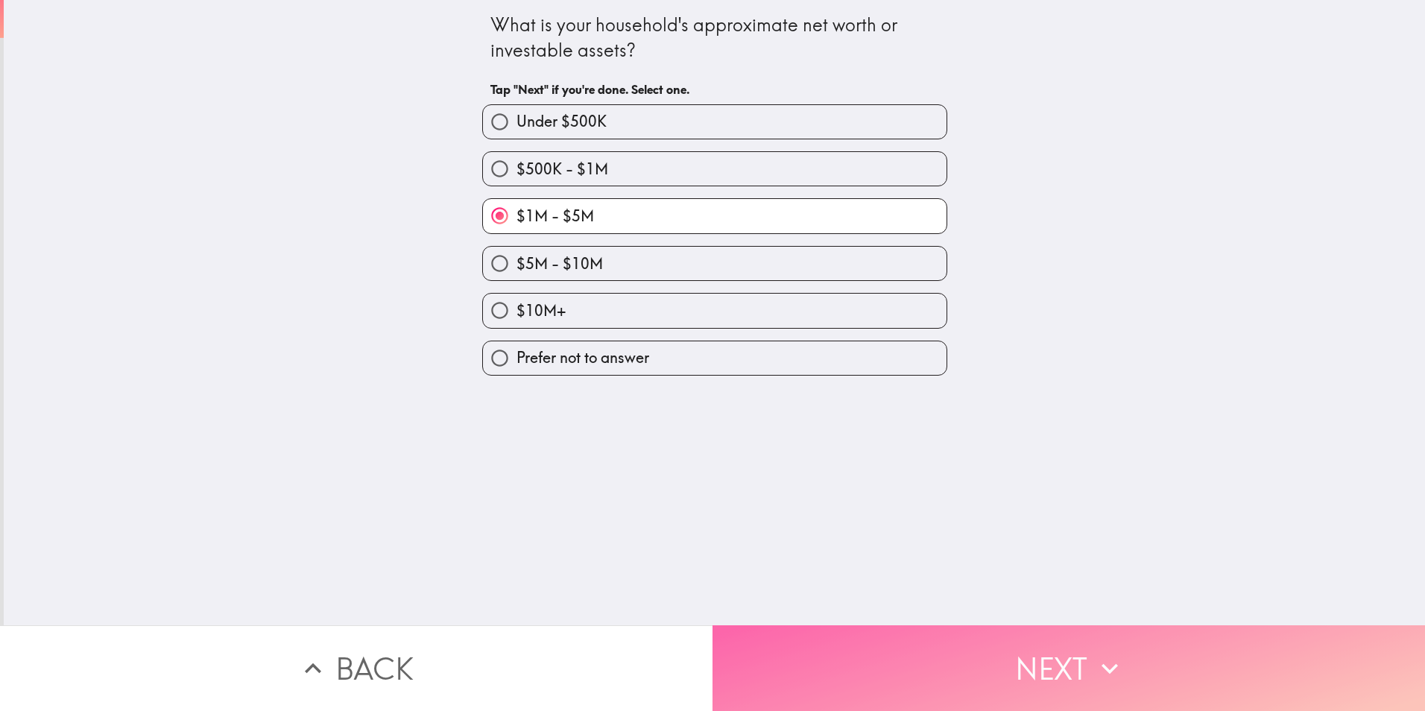
click at [972, 658] on button "Next" at bounding box center [1069, 668] width 713 height 86
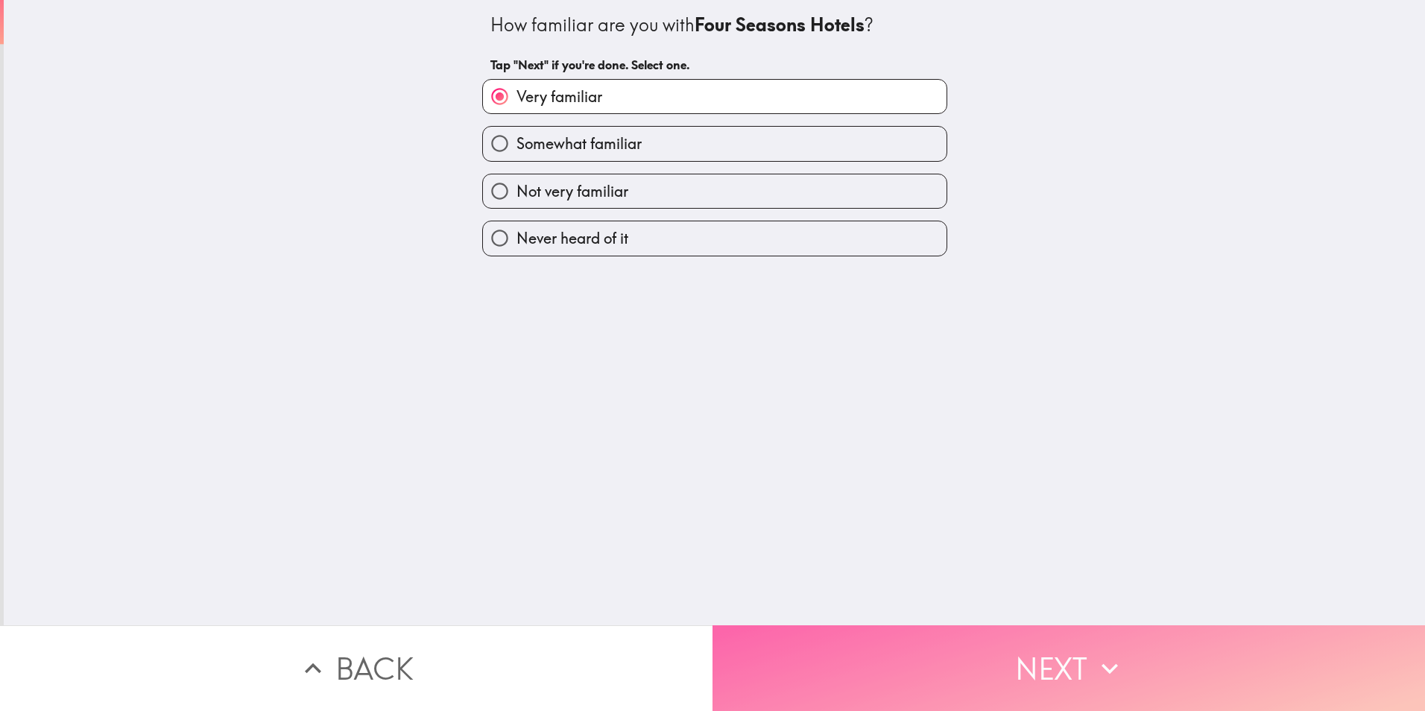
click at [972, 658] on button "Next" at bounding box center [1069, 668] width 713 height 86
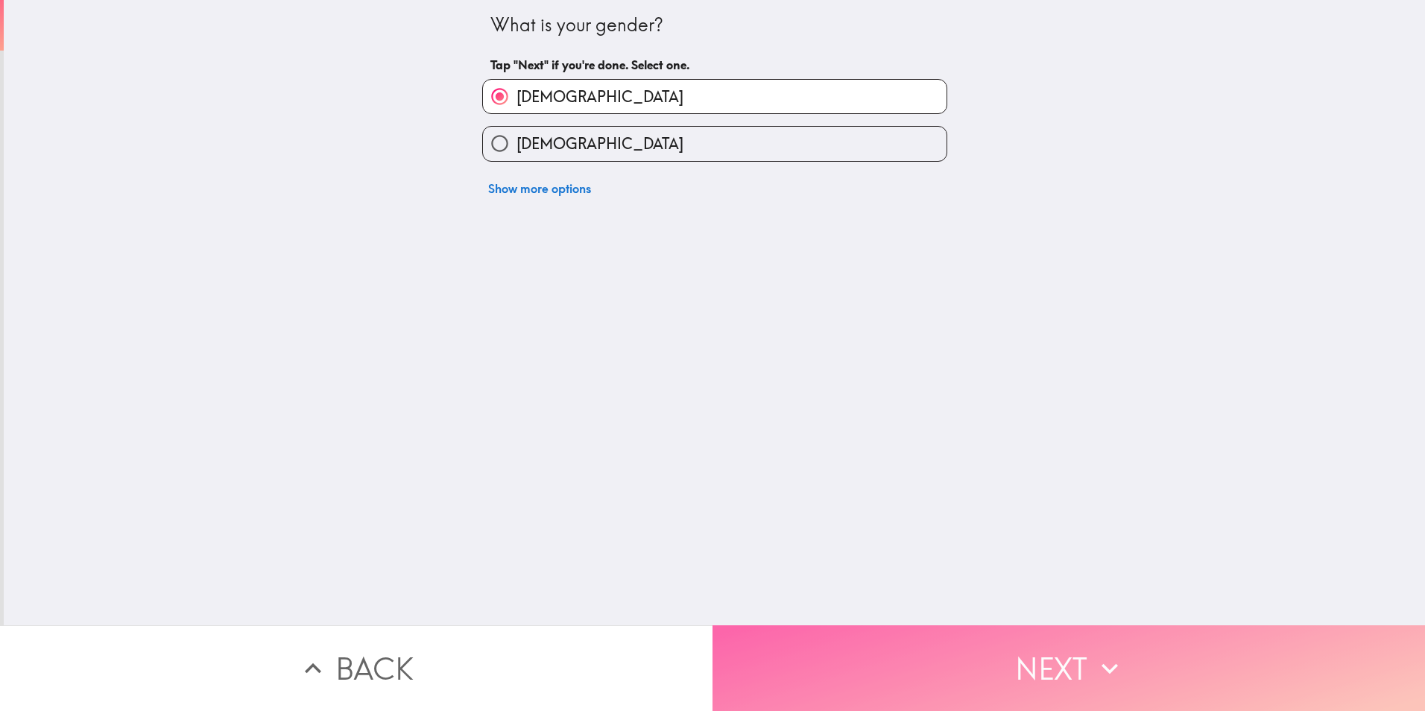
click at [972, 658] on button "Next" at bounding box center [1069, 668] width 713 height 86
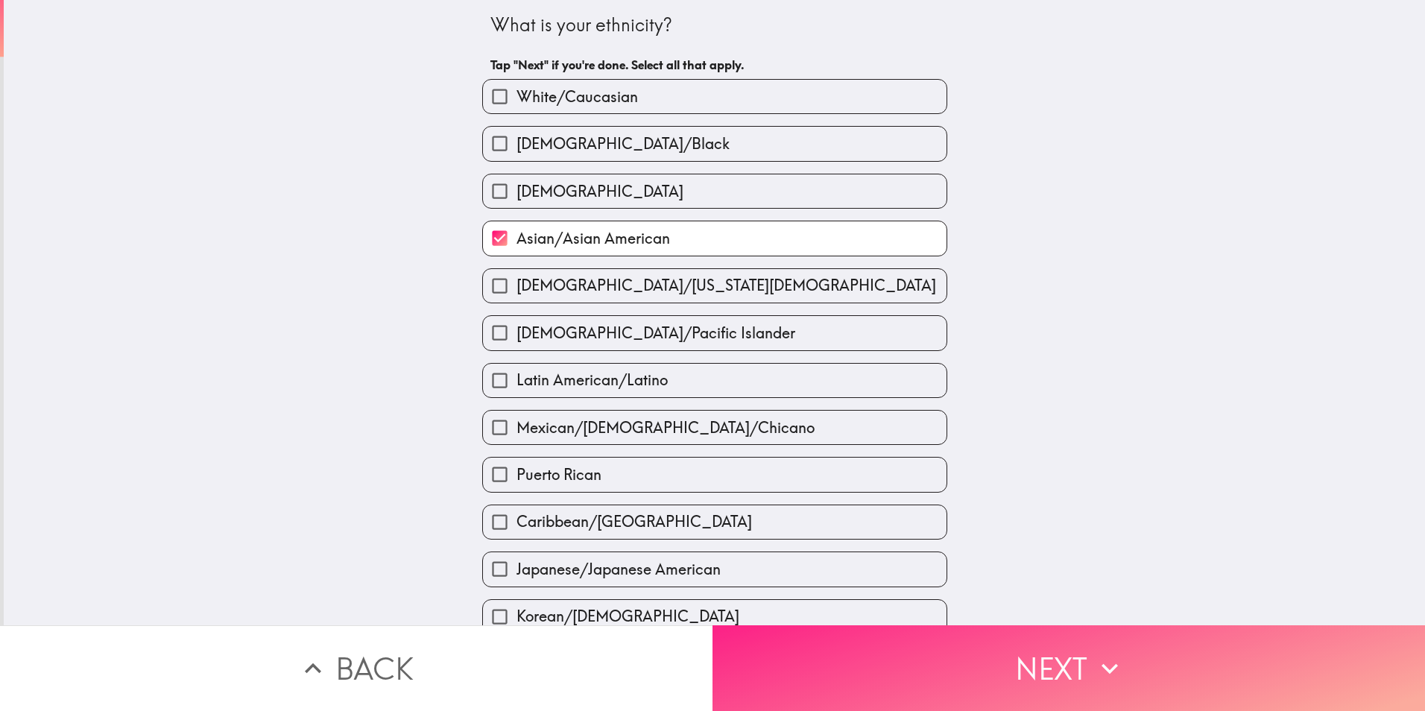
click at [972, 658] on button "Next" at bounding box center [1069, 668] width 713 height 86
